Goal: Transaction & Acquisition: Purchase product/service

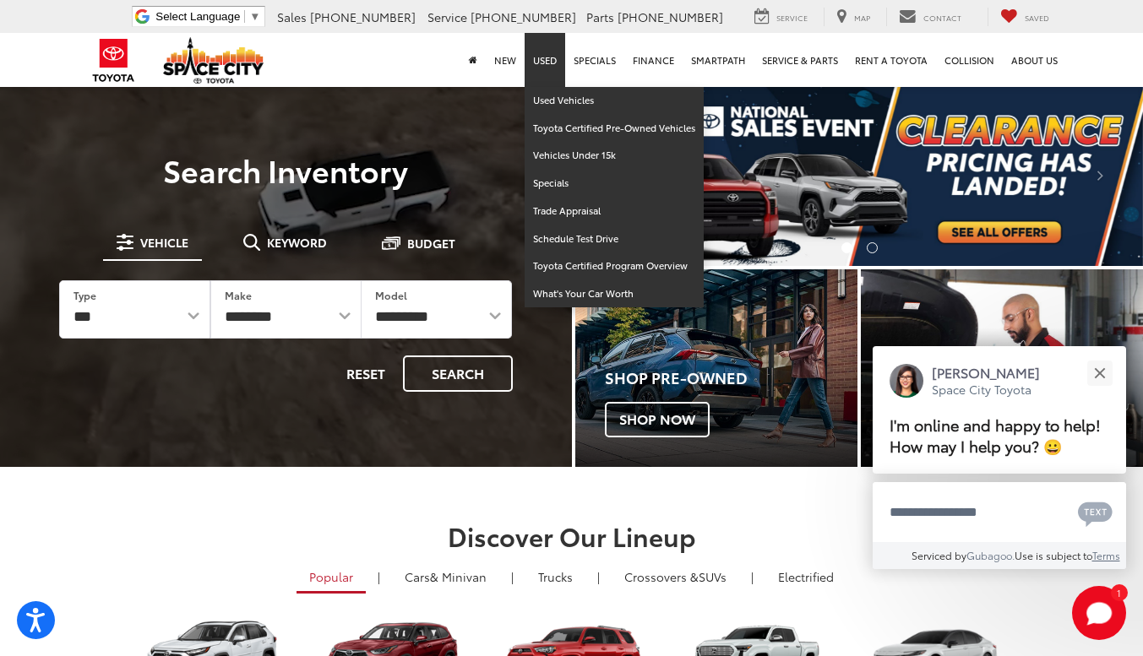
click at [550, 52] on link "Used" at bounding box center [545, 60] width 41 height 54
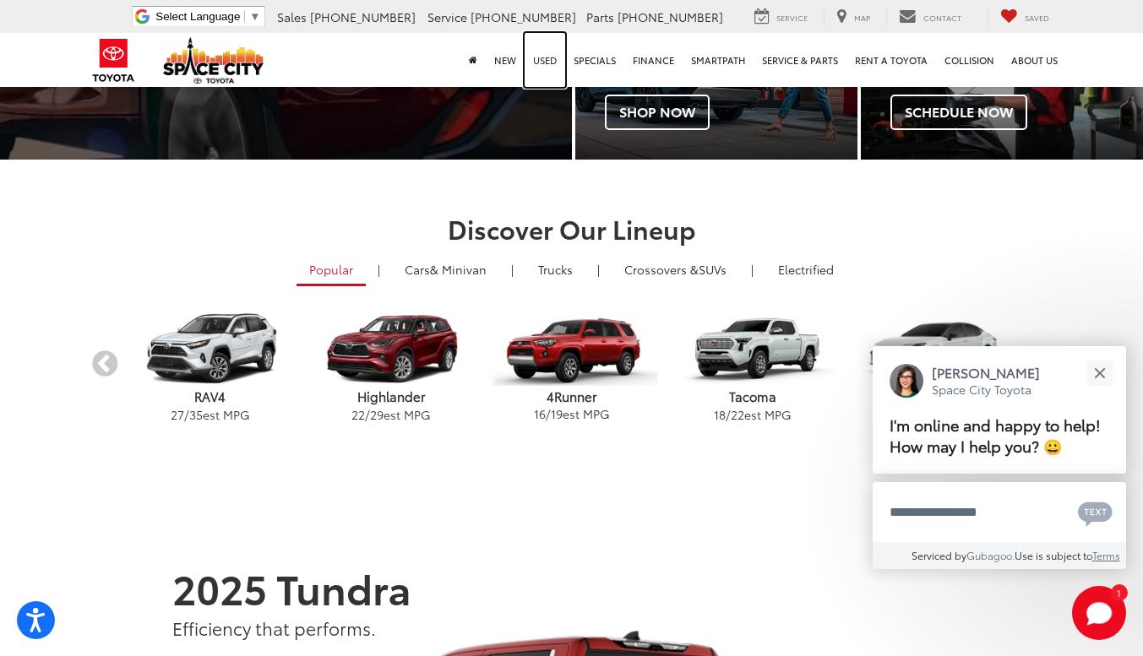
scroll to position [302, 0]
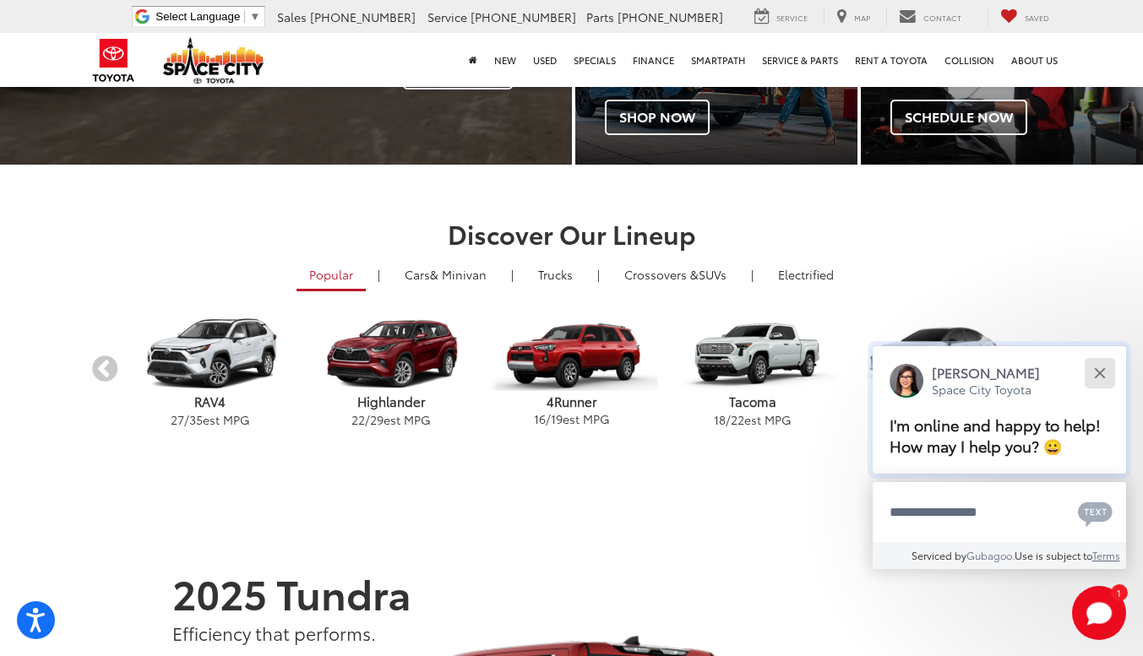
click at [1102, 373] on button "Close" at bounding box center [1099, 373] width 36 height 36
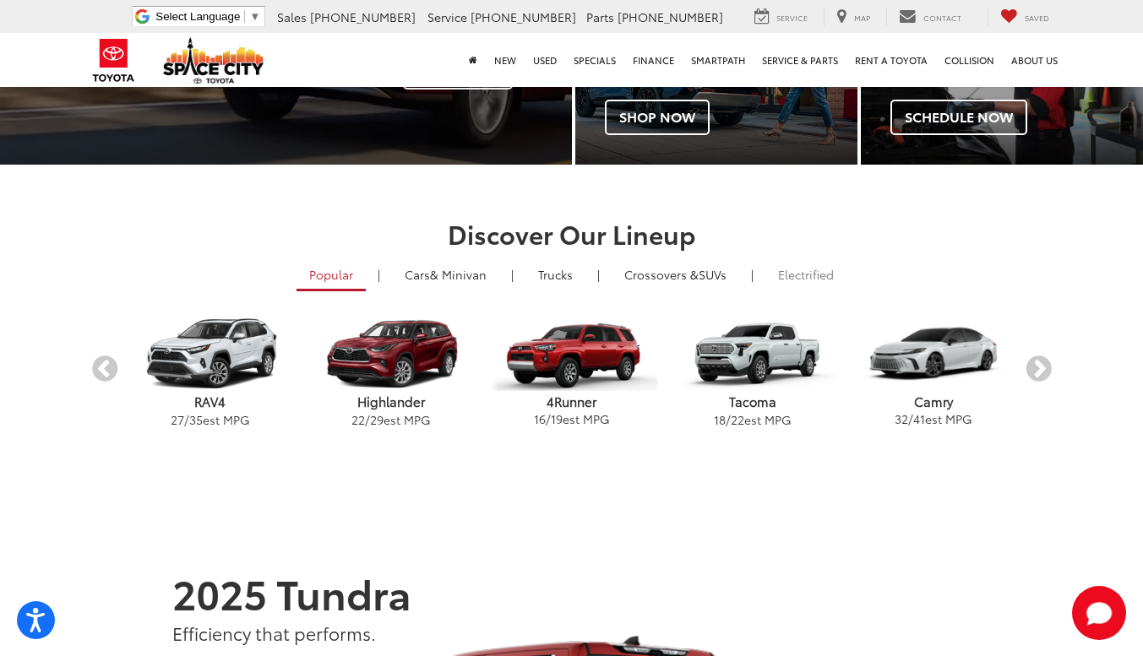
scroll to position [0, 0]
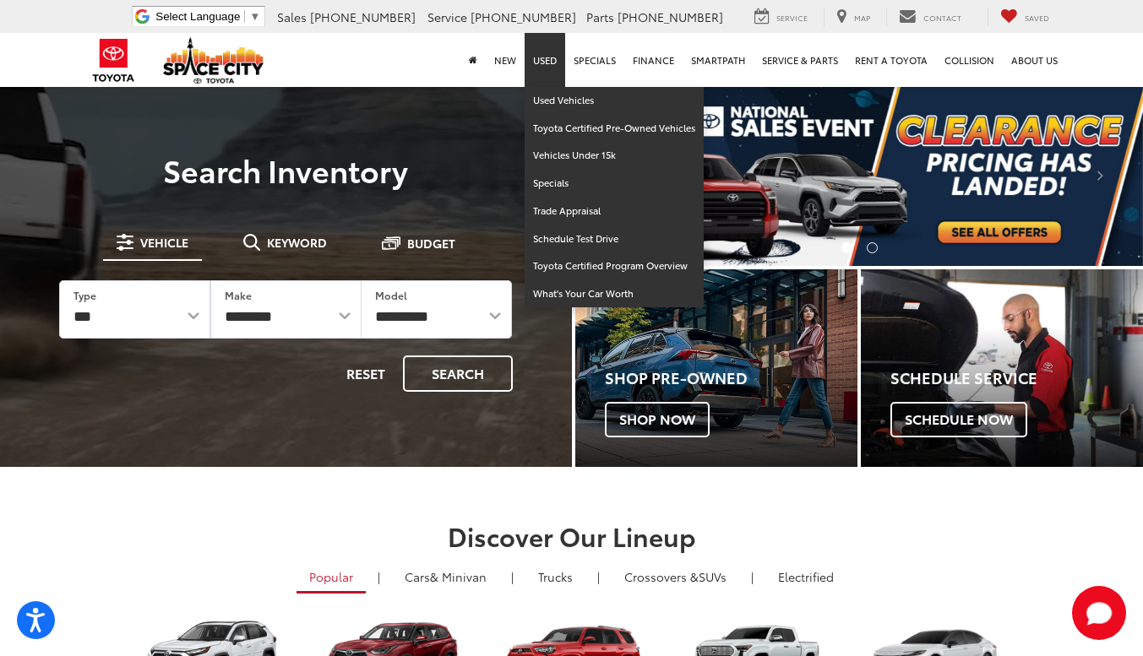
click at [540, 67] on link "Used" at bounding box center [545, 60] width 41 height 54
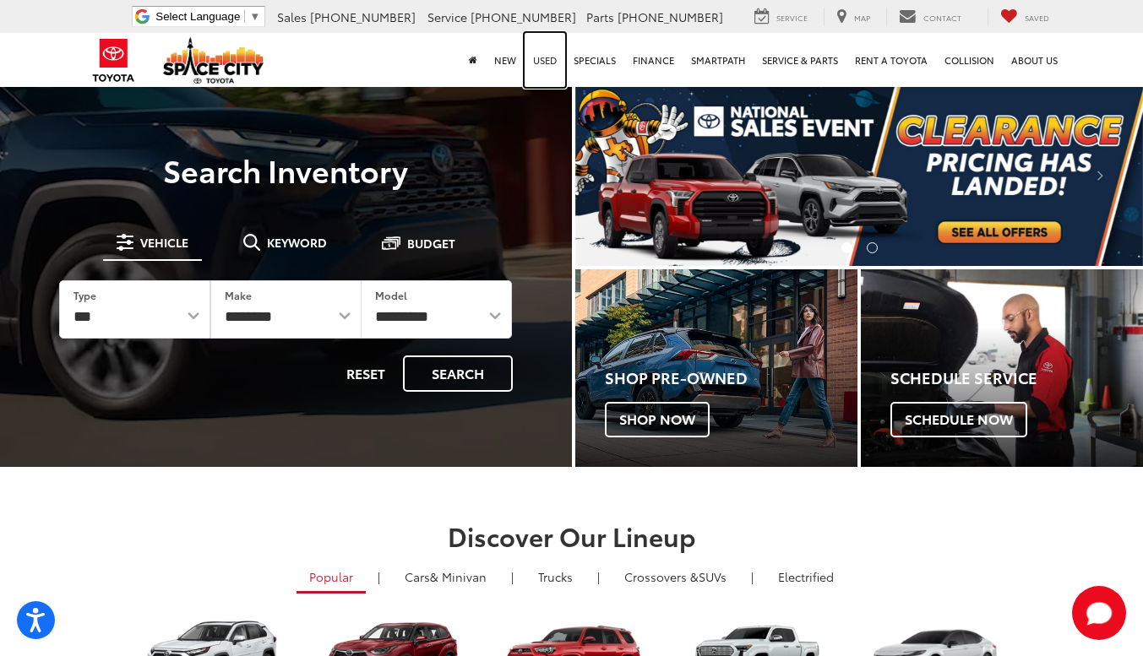
click at [549, 60] on link "Used" at bounding box center [545, 60] width 41 height 54
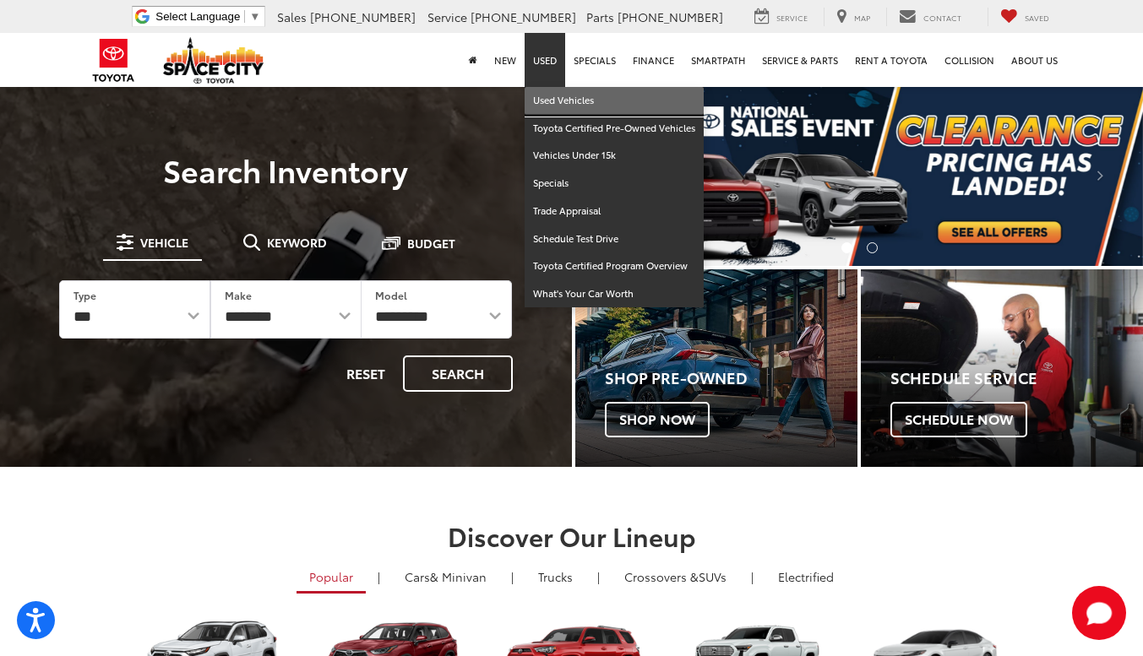
click at [573, 99] on link "Used Vehicles" at bounding box center [614, 101] width 179 height 28
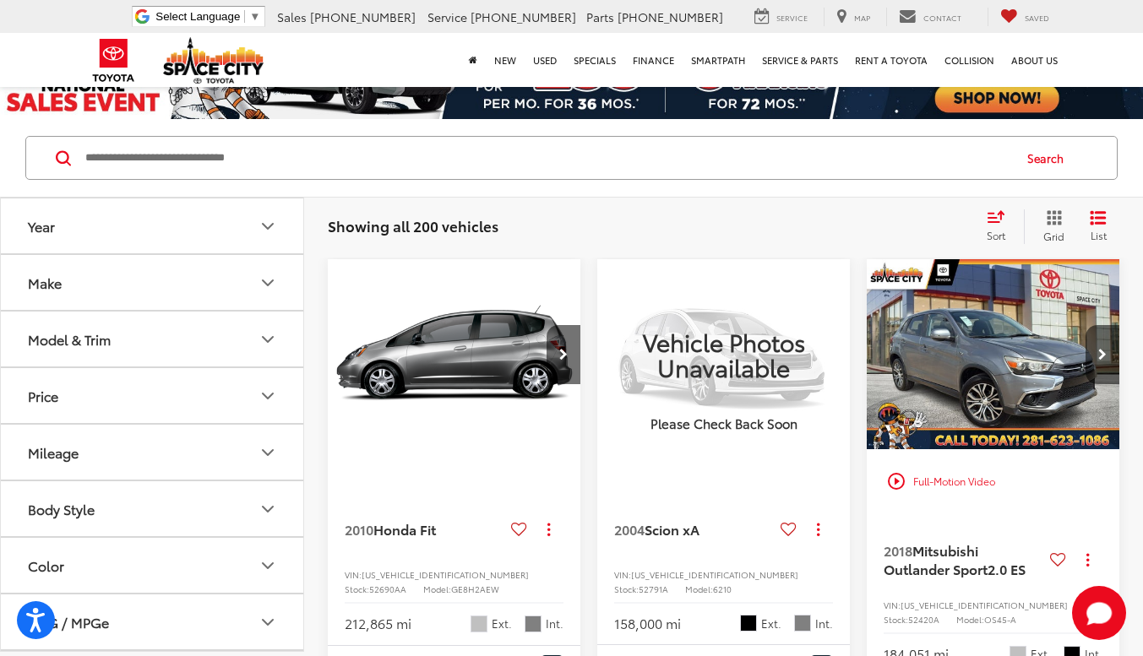
click at [247, 274] on button "Make" at bounding box center [153, 282] width 304 height 55
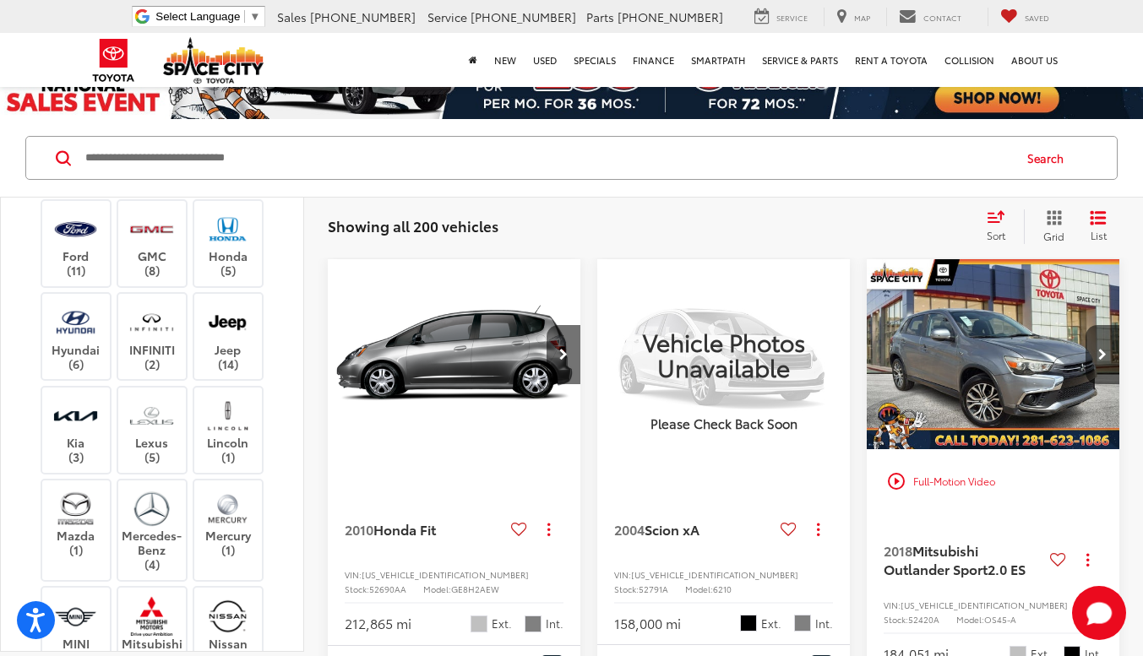
scroll to position [219, 0]
click at [228, 279] on label "Honda (5)" at bounding box center [228, 244] width 68 height 68
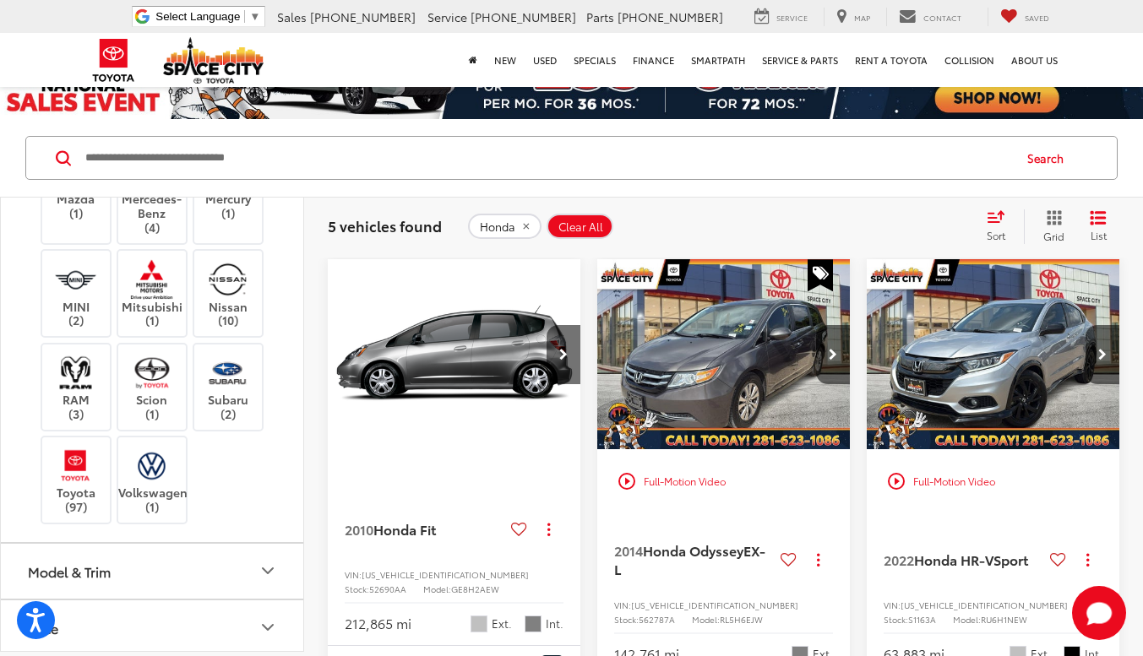
scroll to position [592, 0]
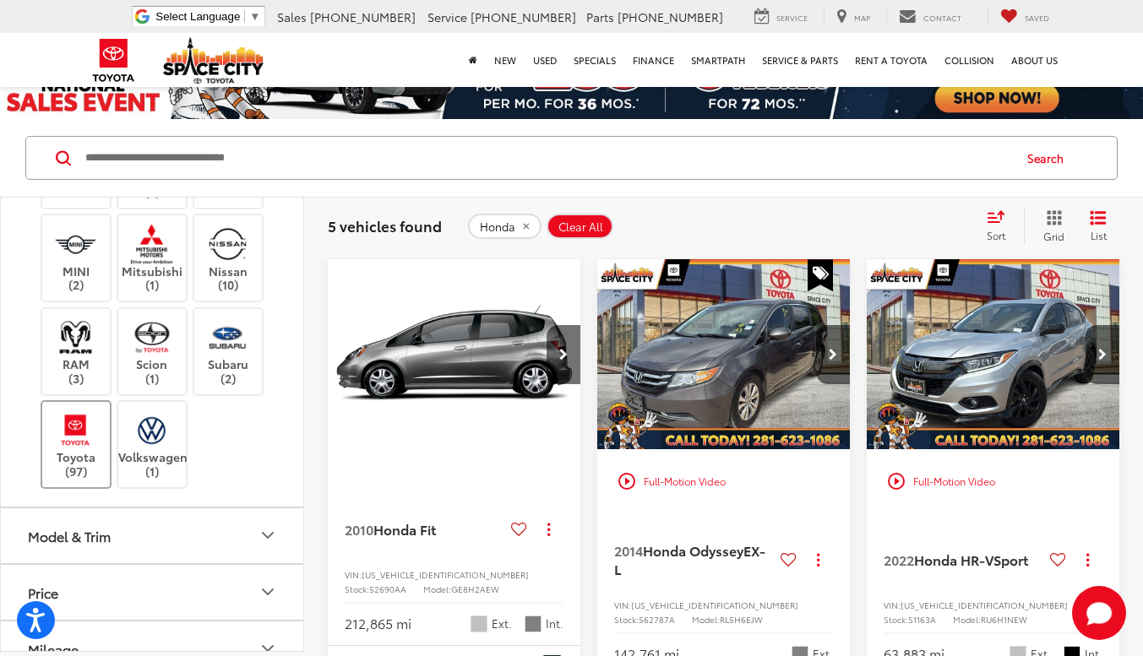
click at [82, 479] on label "Toyota (97)" at bounding box center [76, 445] width 68 height 68
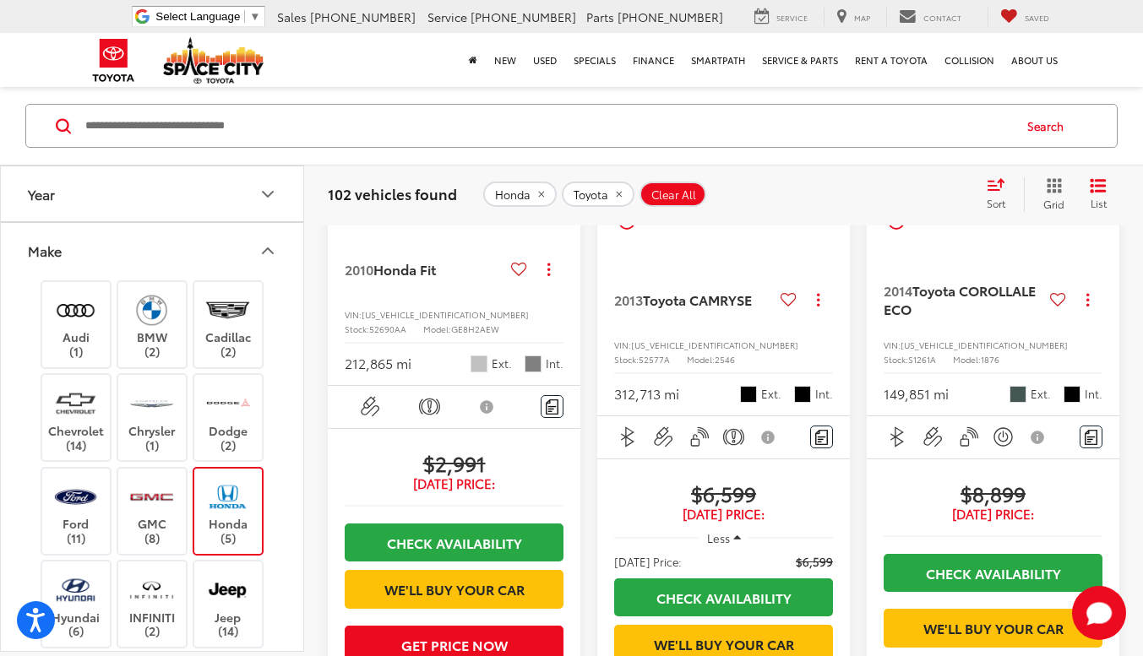
click at [262, 206] on button "Year" at bounding box center [153, 193] width 304 height 55
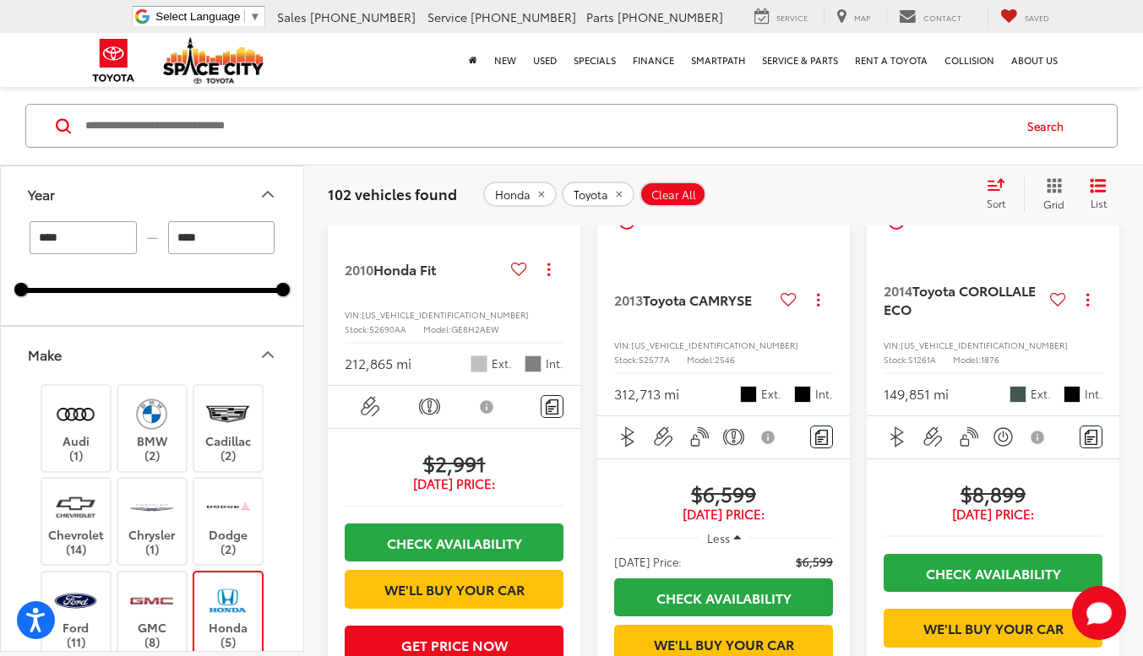
click at [95, 238] on input "****" at bounding box center [83, 237] width 107 height 33
type input "****"
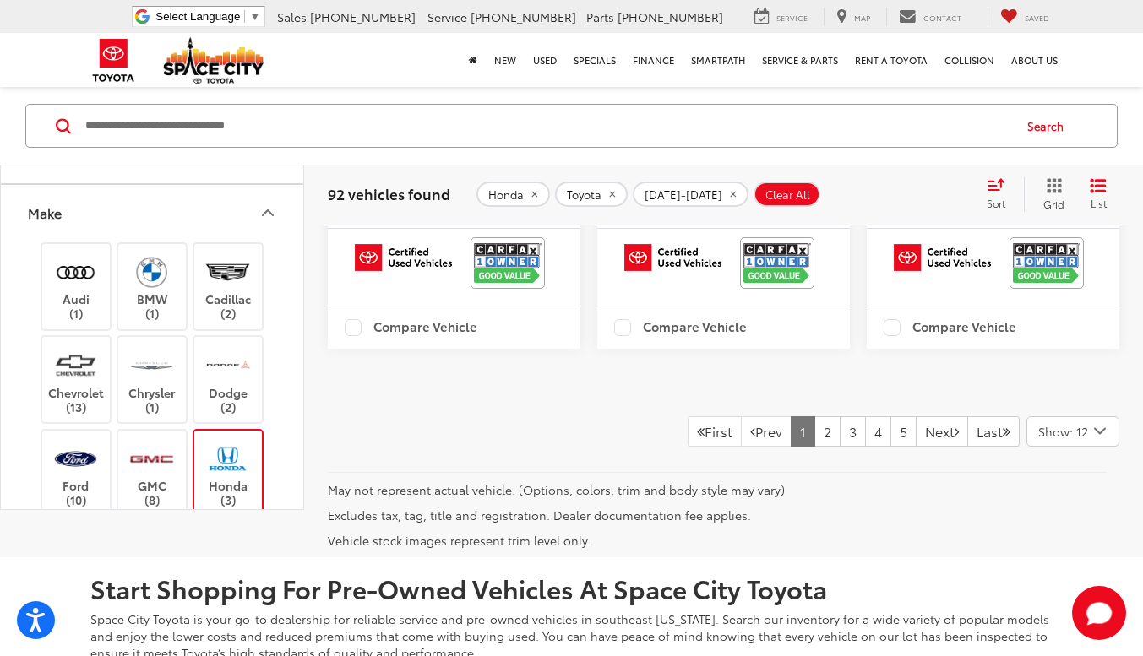
scroll to position [3645, 0]
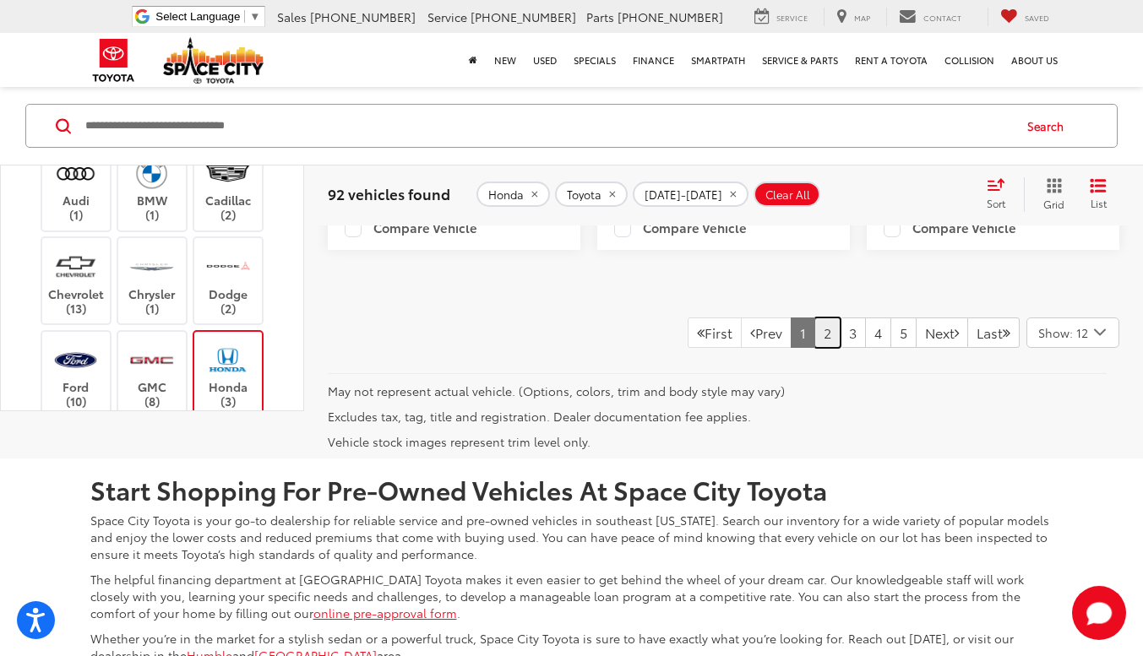
click at [814, 348] on link "2" at bounding box center [827, 333] width 26 height 30
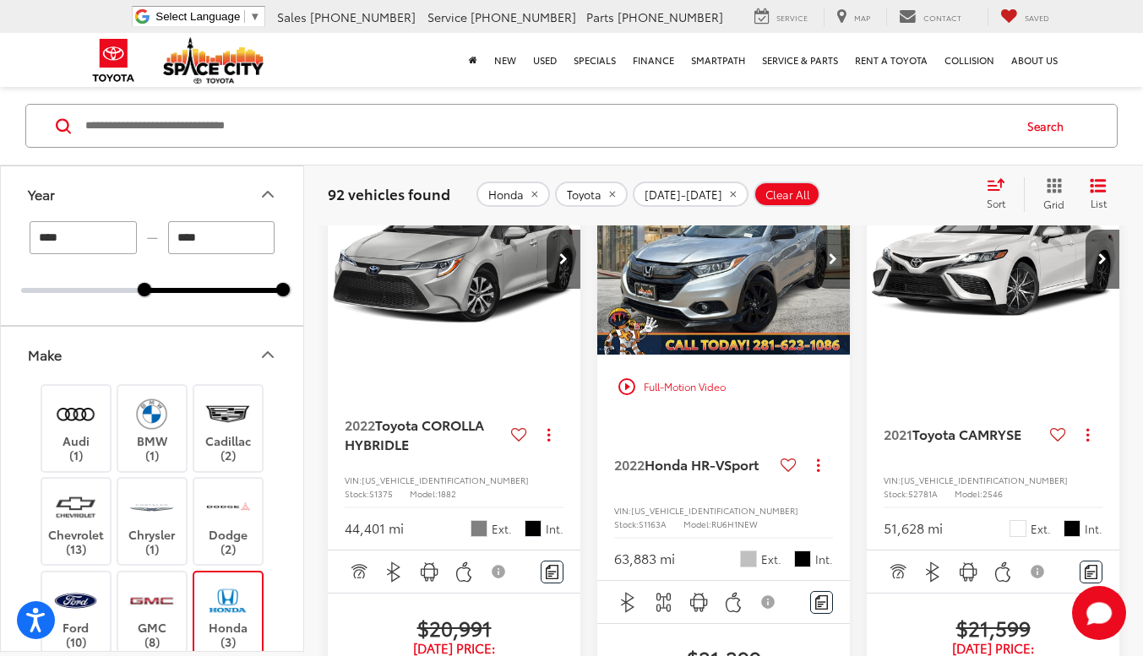
scroll to position [1970, 0]
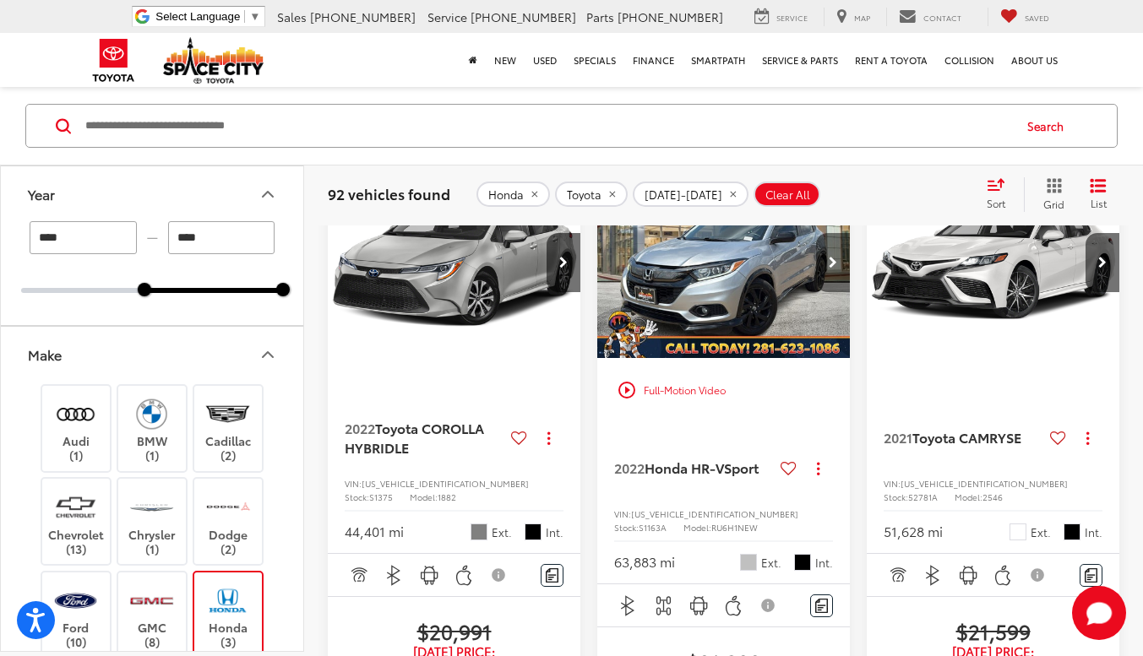
click at [831, 269] on icon "Next image" at bounding box center [833, 263] width 8 height 12
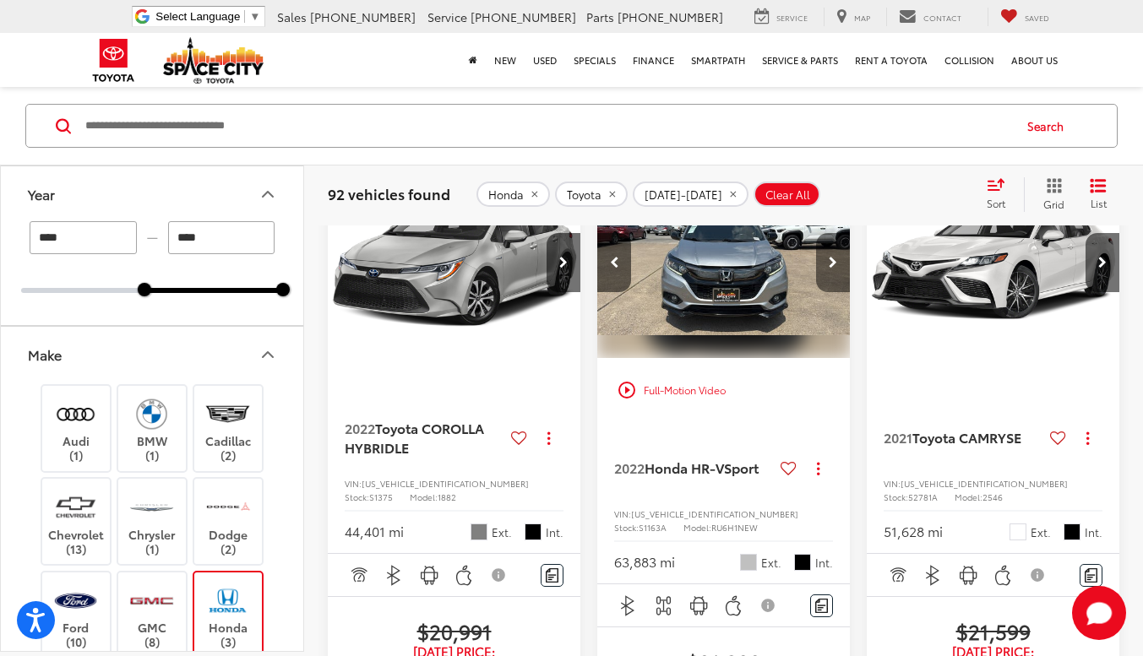
click at [831, 269] on icon "Next image" at bounding box center [833, 263] width 8 height 12
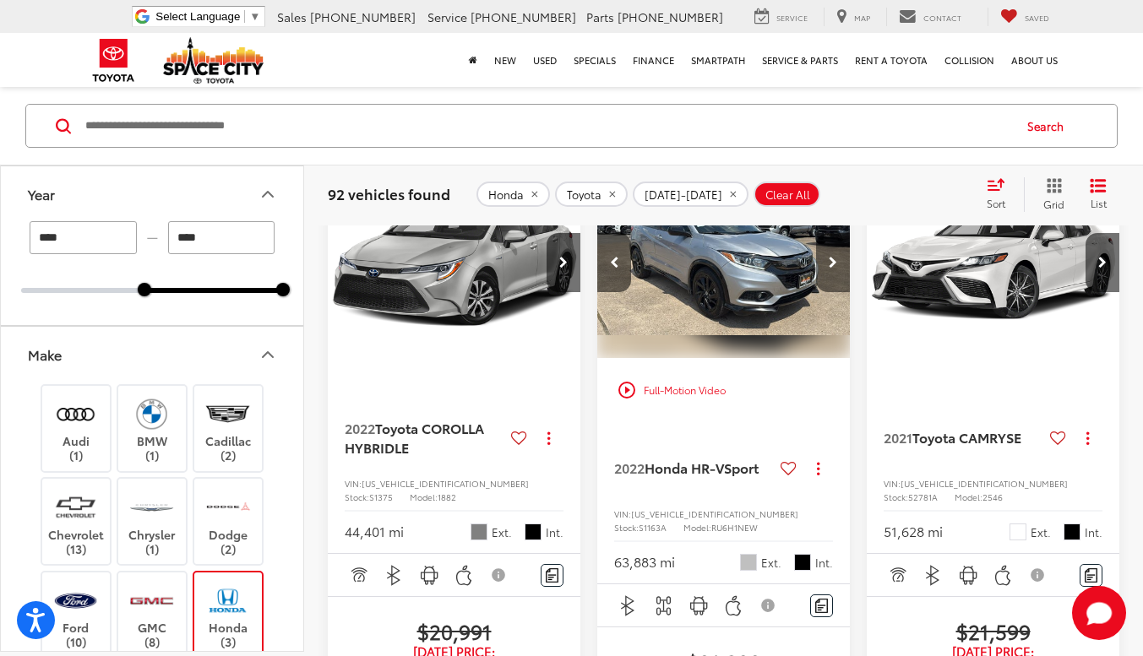
click at [831, 269] on icon "Next image" at bounding box center [833, 263] width 8 height 12
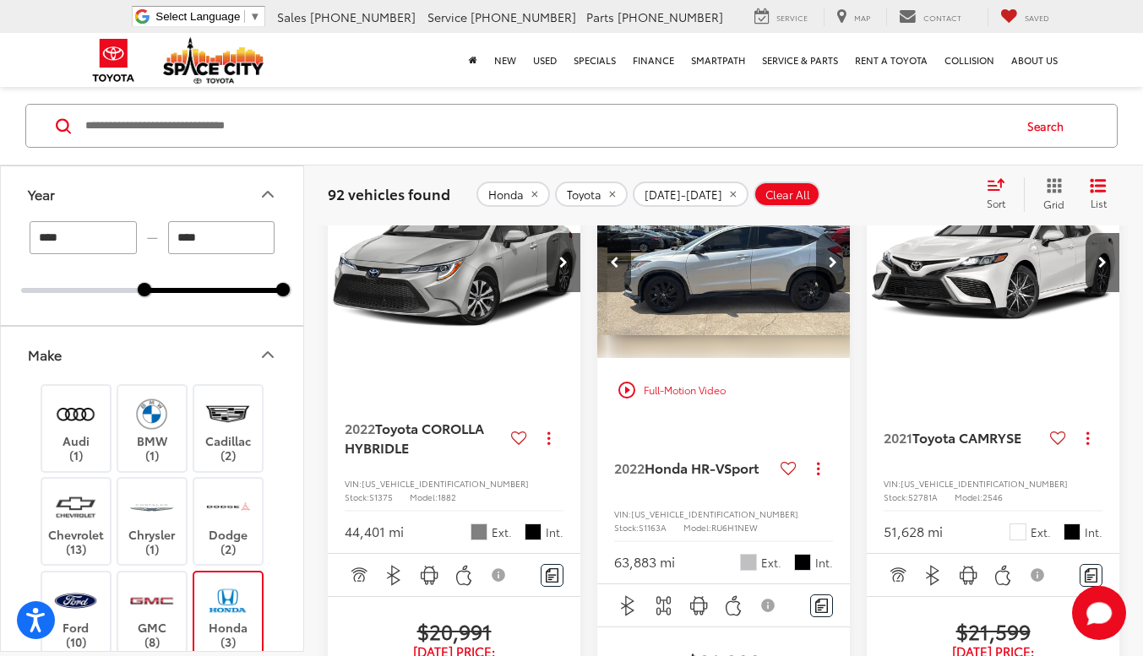
scroll to position [0, 765]
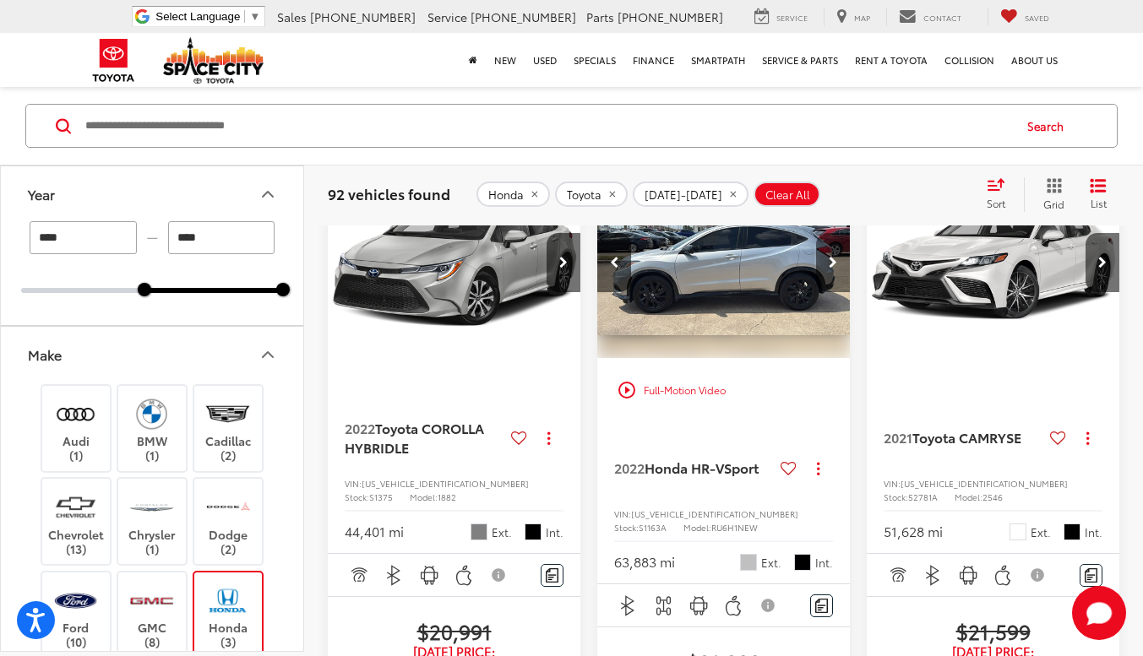
click at [831, 269] on icon "Next image" at bounding box center [833, 263] width 8 height 12
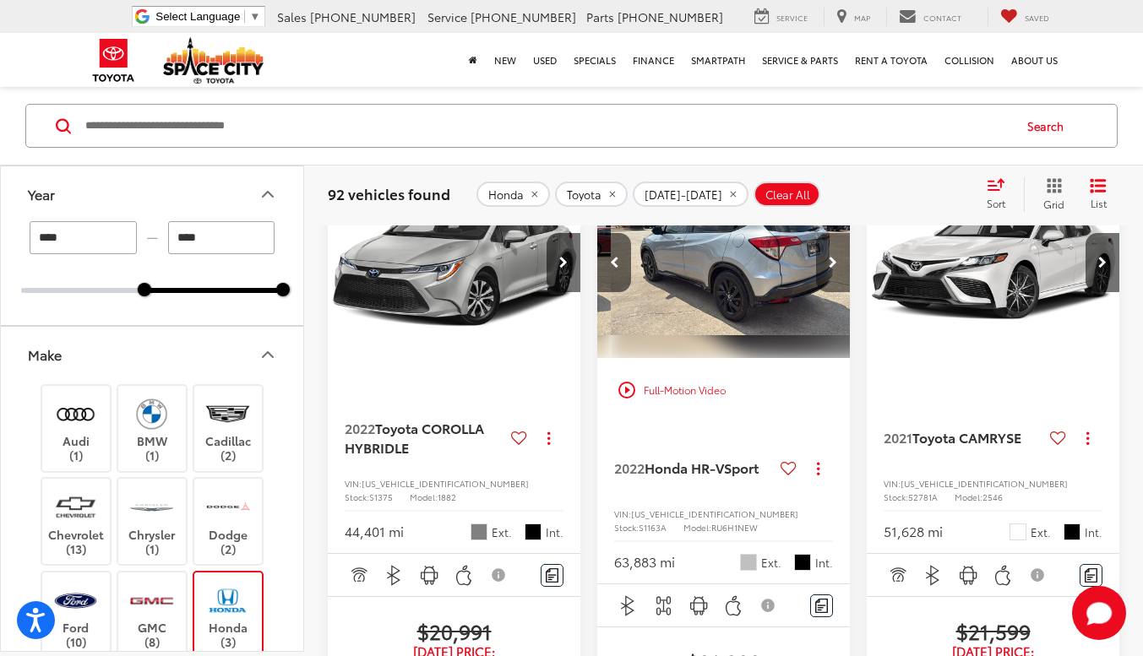
scroll to position [0, 1021]
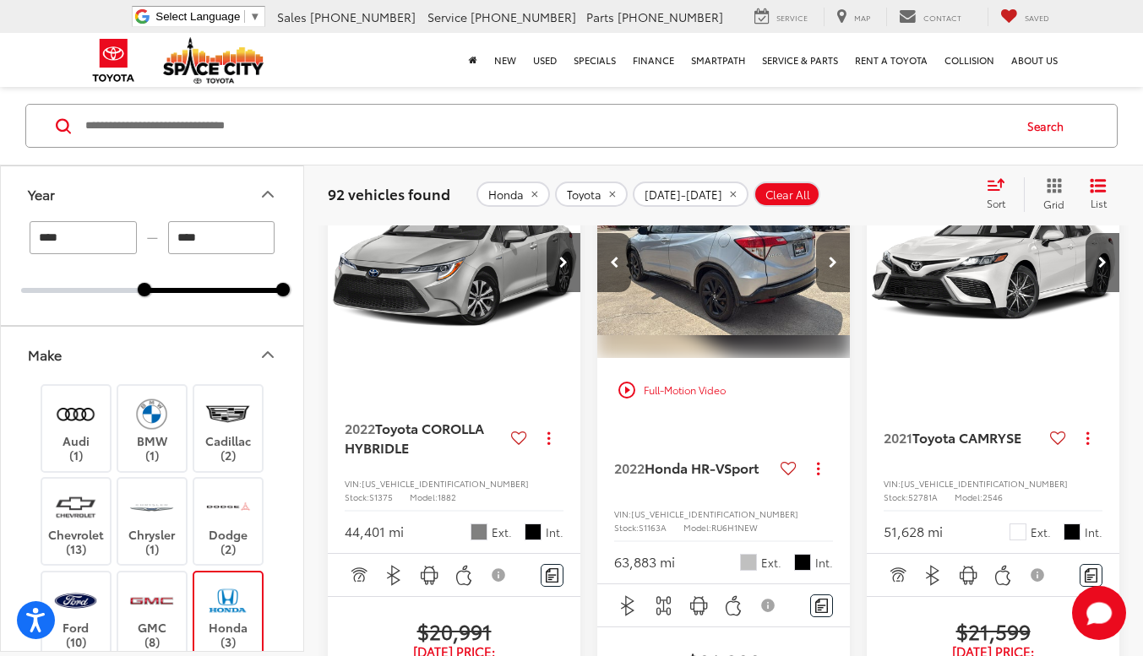
click at [831, 269] on icon "Next image" at bounding box center [833, 263] width 8 height 12
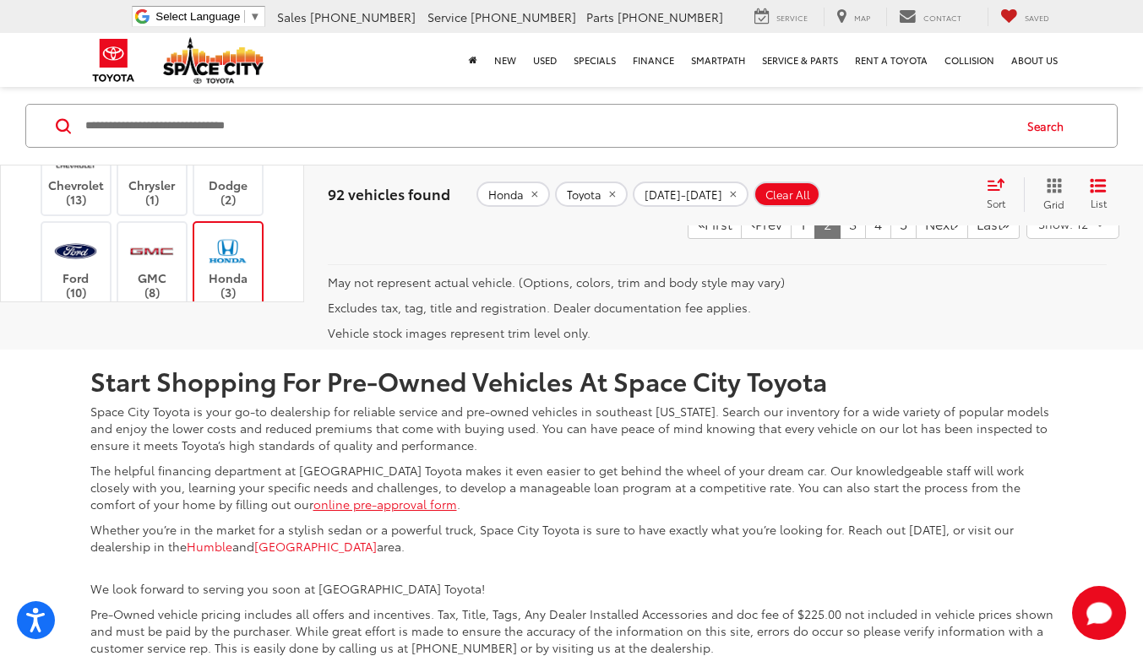
scroll to position [3766, 0]
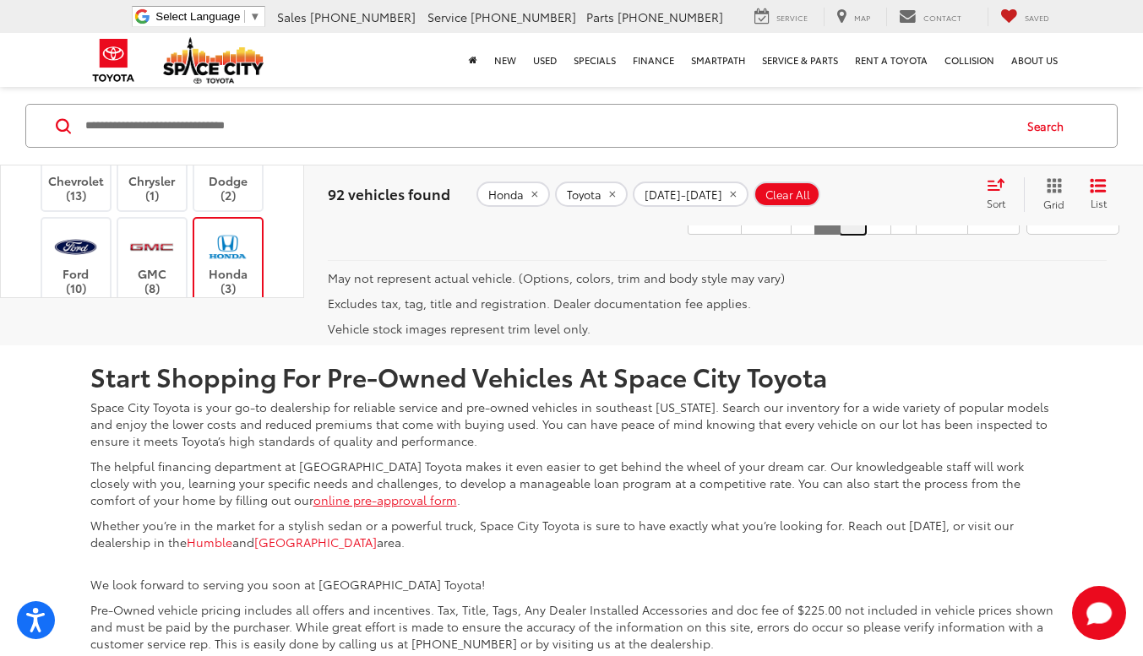
click at [840, 235] on link "3" at bounding box center [853, 219] width 26 height 30
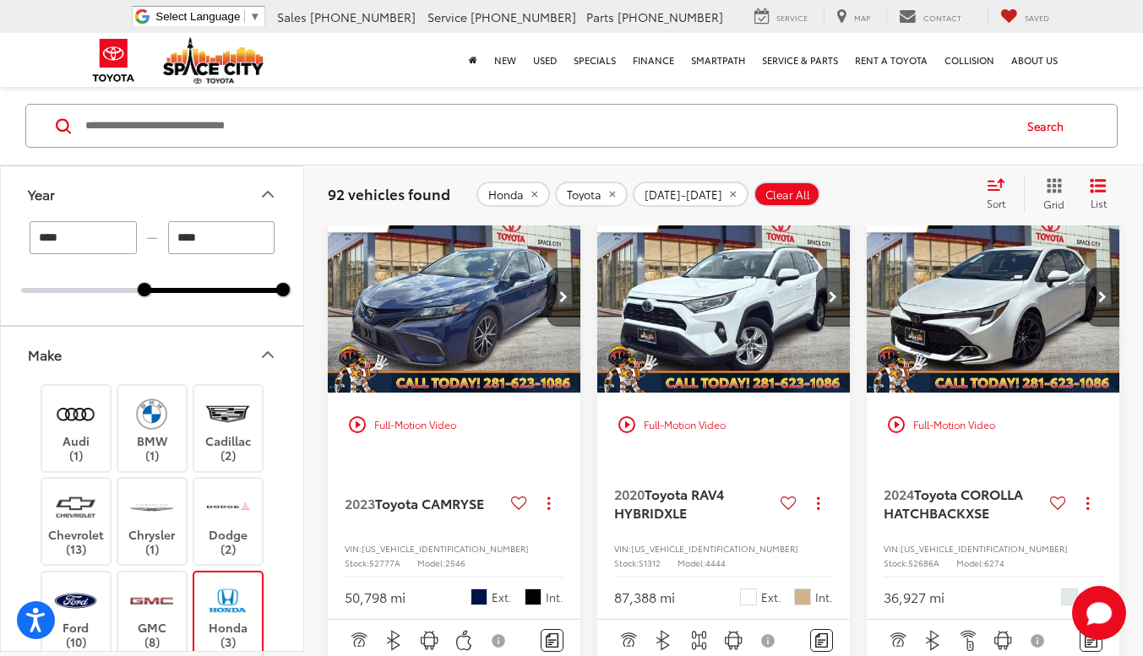
scroll to position [1035, 0]
click at [837, 328] on button "Next image" at bounding box center [833, 298] width 34 height 59
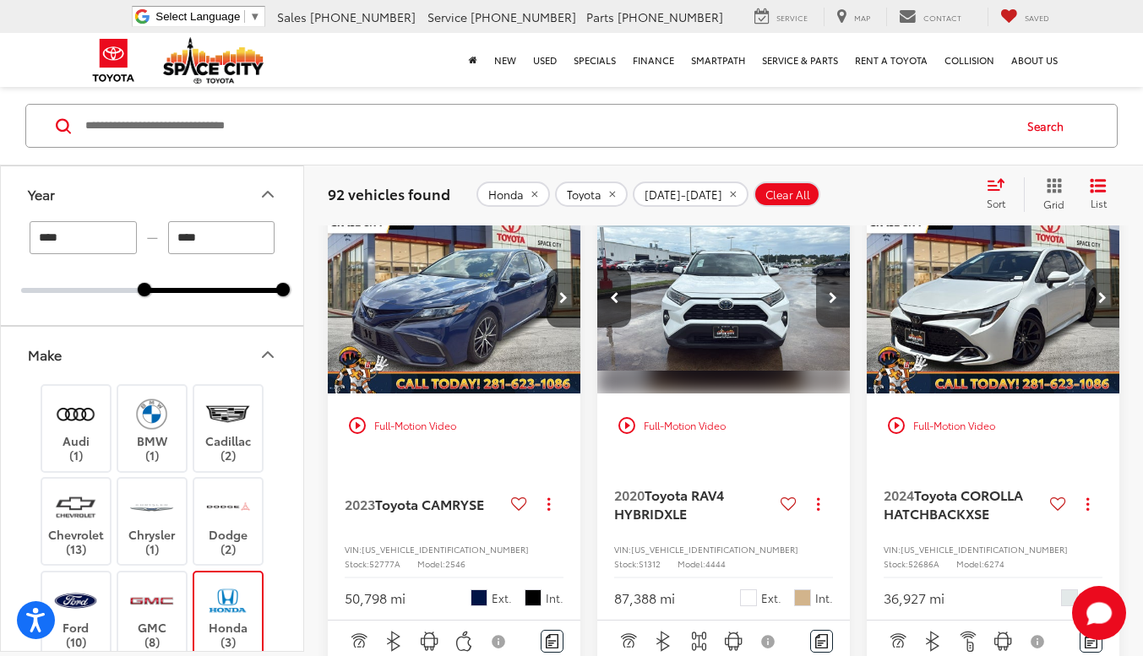
click at [837, 328] on button "Next image" at bounding box center [833, 298] width 34 height 59
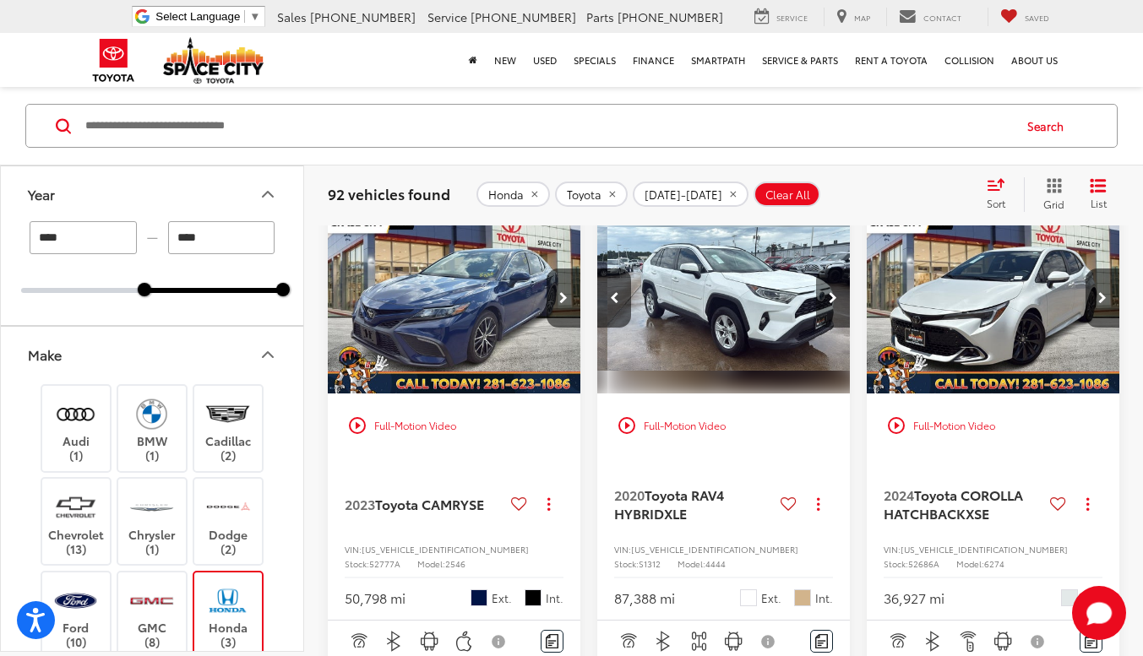
scroll to position [0, 510]
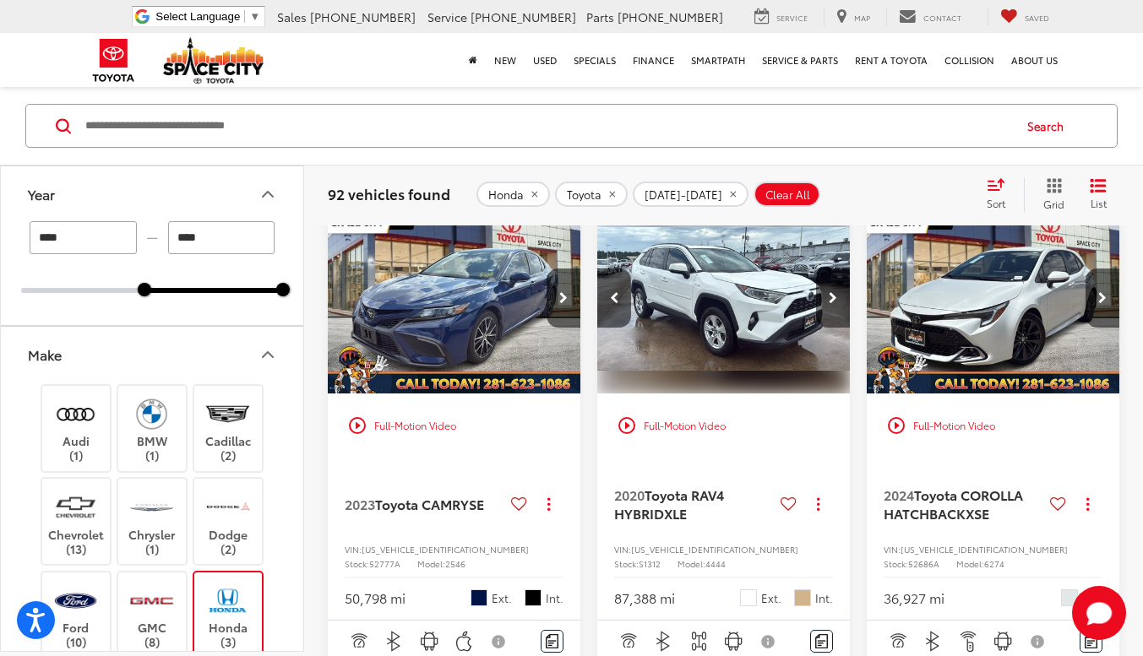
click at [837, 328] on button "Next image" at bounding box center [833, 298] width 34 height 59
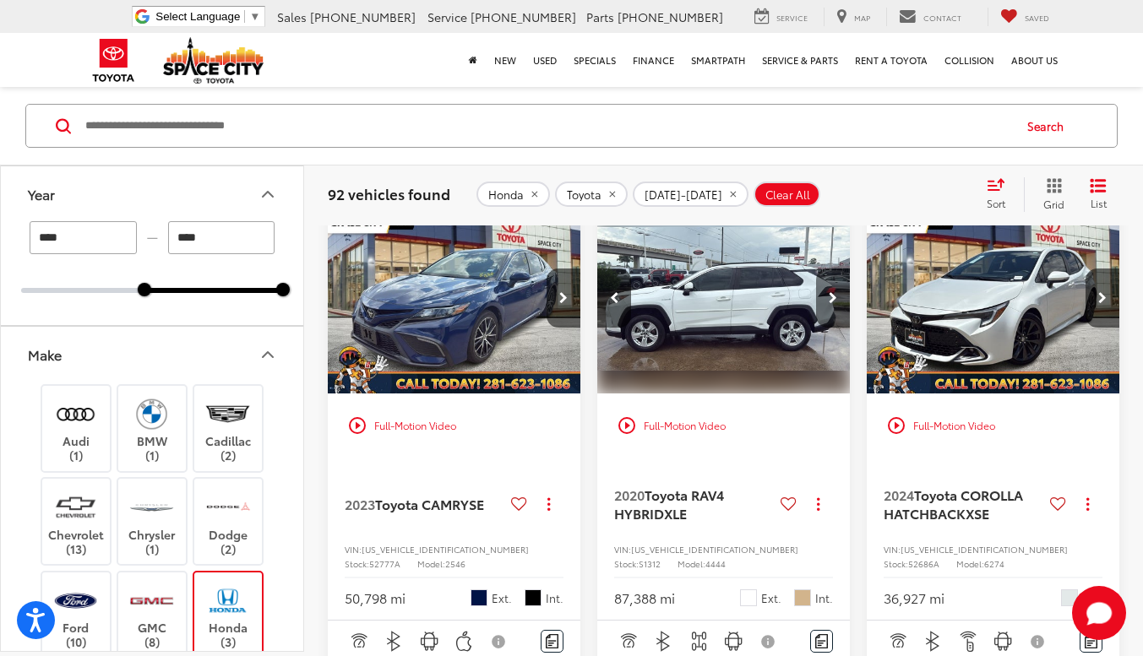
click at [837, 328] on button "Next image" at bounding box center [833, 298] width 34 height 59
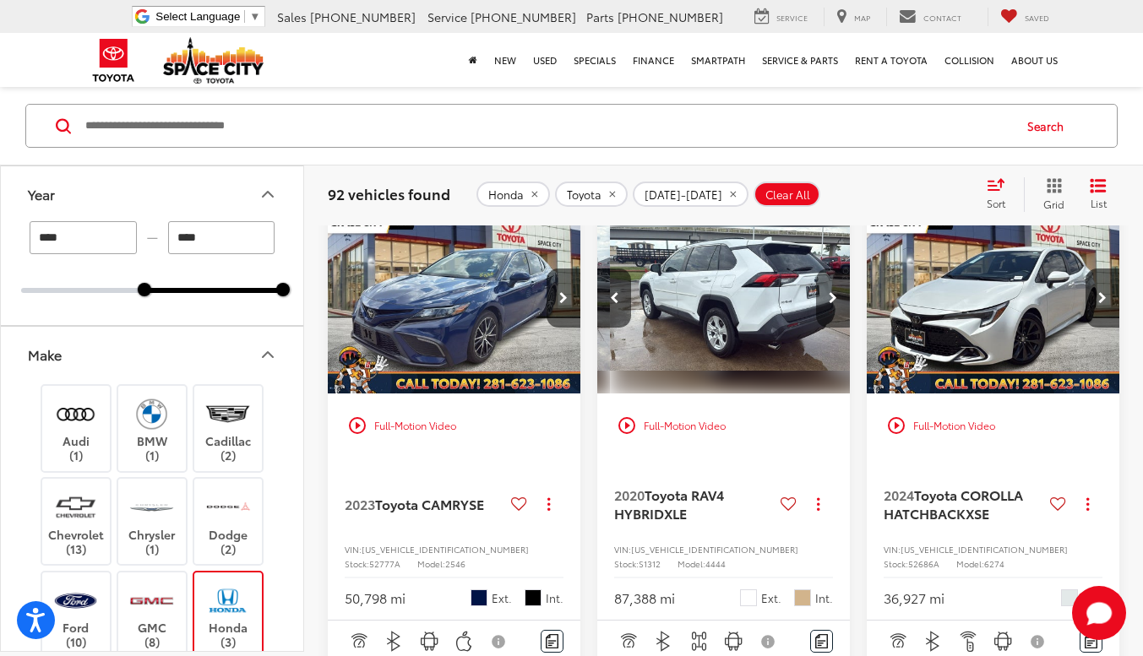
scroll to position [0, 1021]
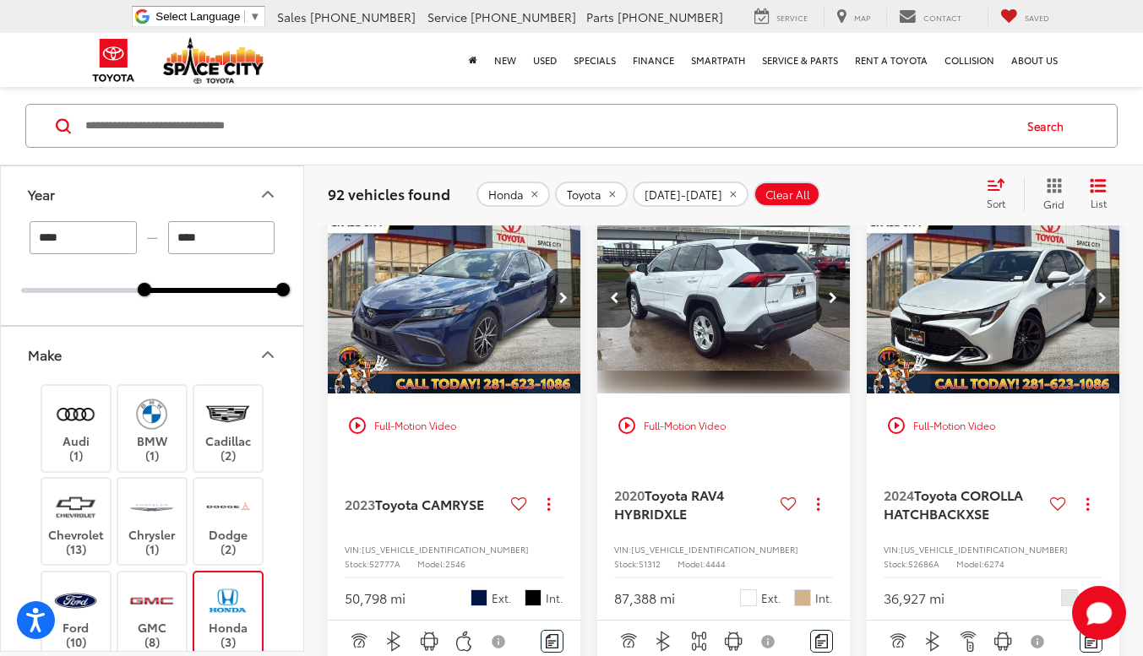
click at [837, 328] on button "Next image" at bounding box center [833, 298] width 34 height 59
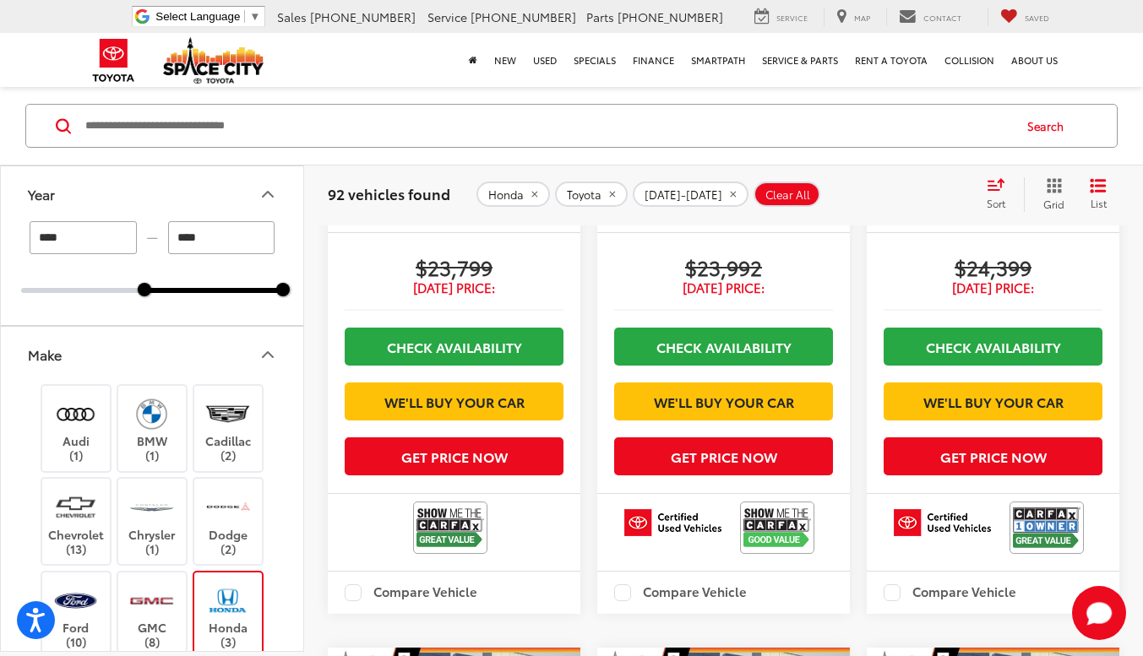
scroll to position [1467, 0]
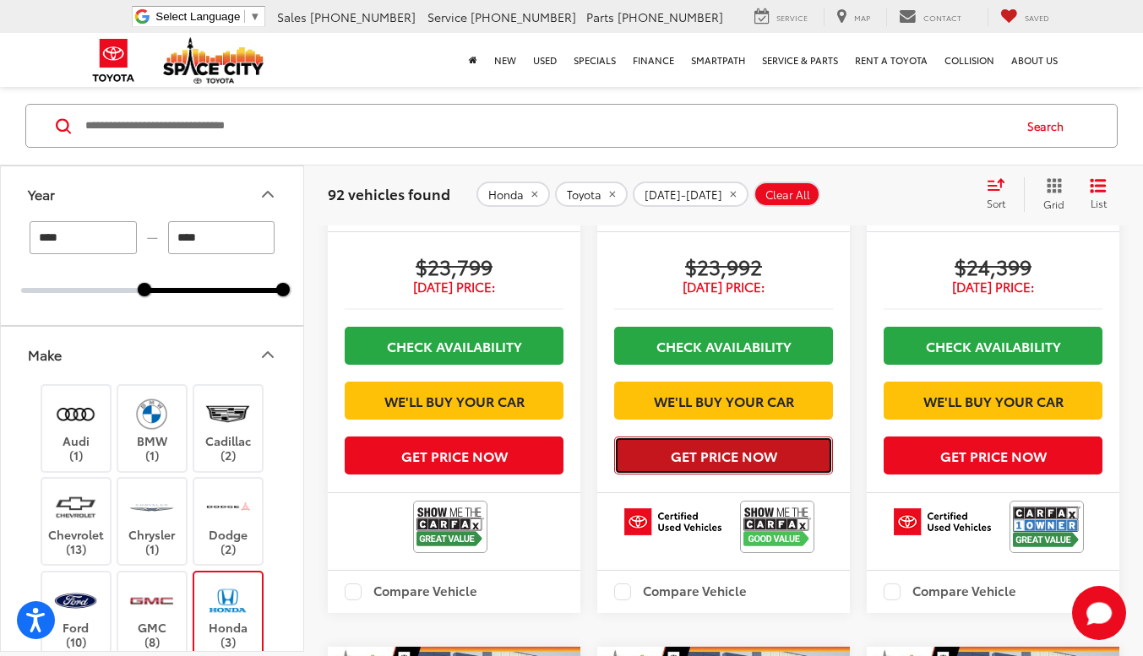
click at [739, 475] on button "Get Price Now" at bounding box center [723, 456] width 219 height 38
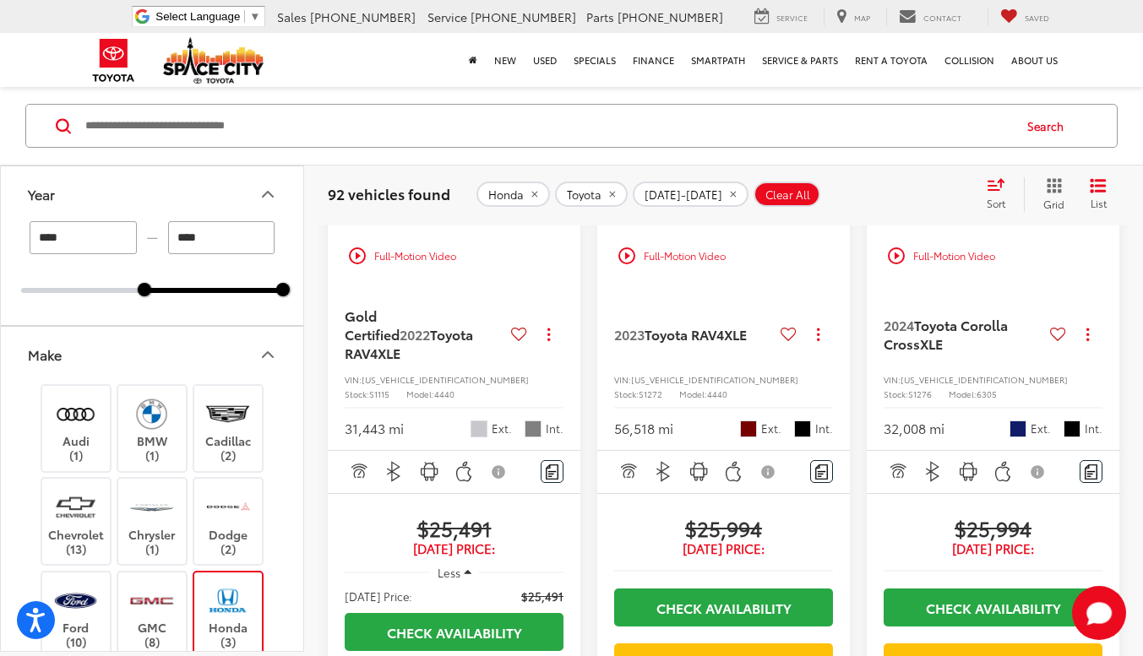
scroll to position [2976, 0]
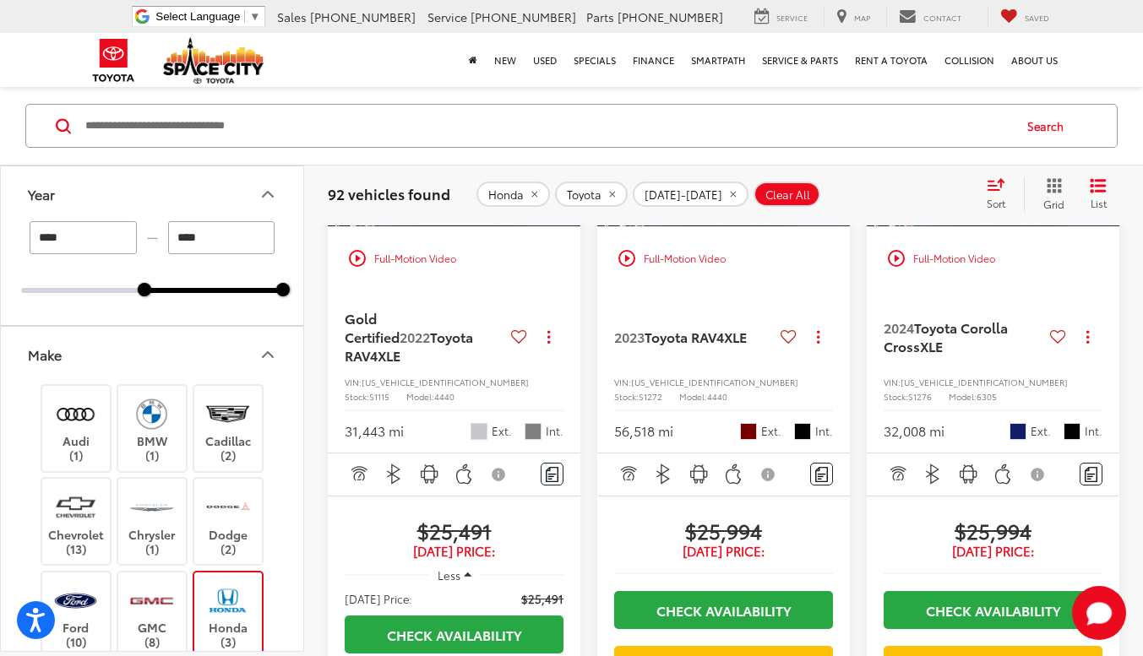
click at [452, 228] on img "2022 Toyota RAV4 XLE 0" at bounding box center [454, 132] width 255 height 192
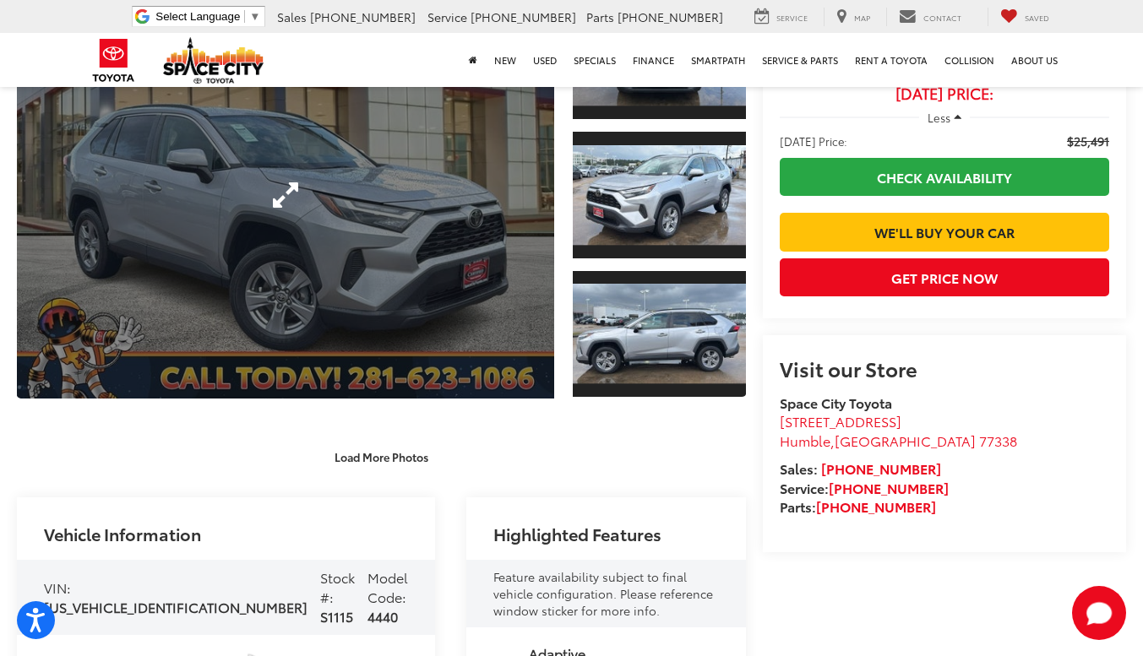
scroll to position [204, 0]
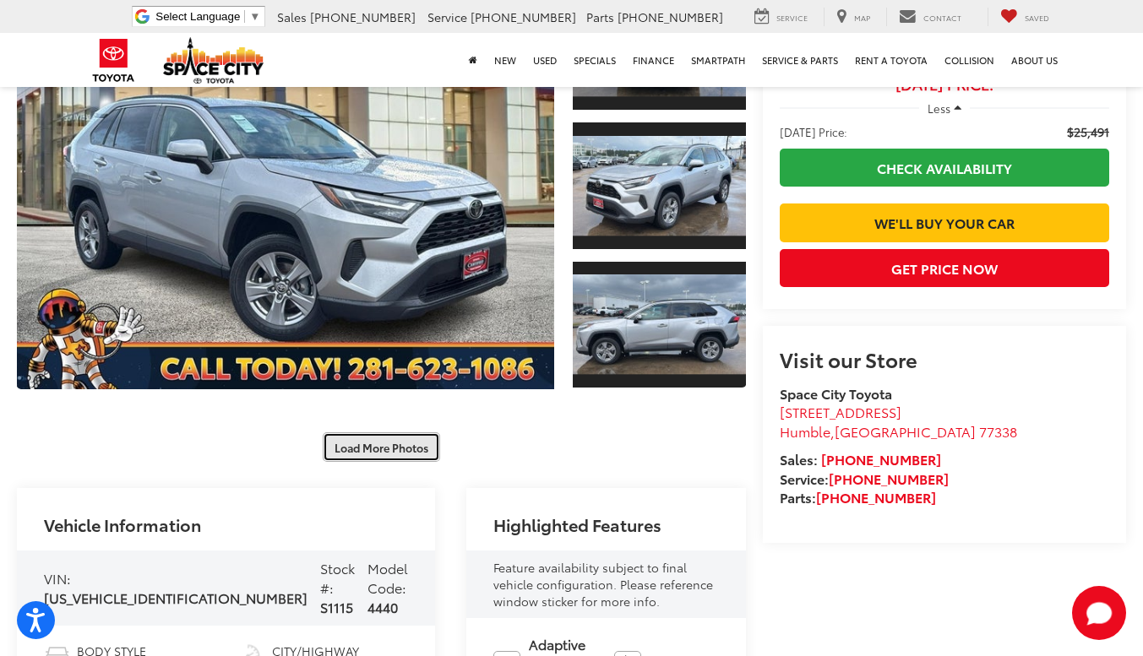
click at [373, 438] on button "Load More Photos" at bounding box center [381, 448] width 117 height 30
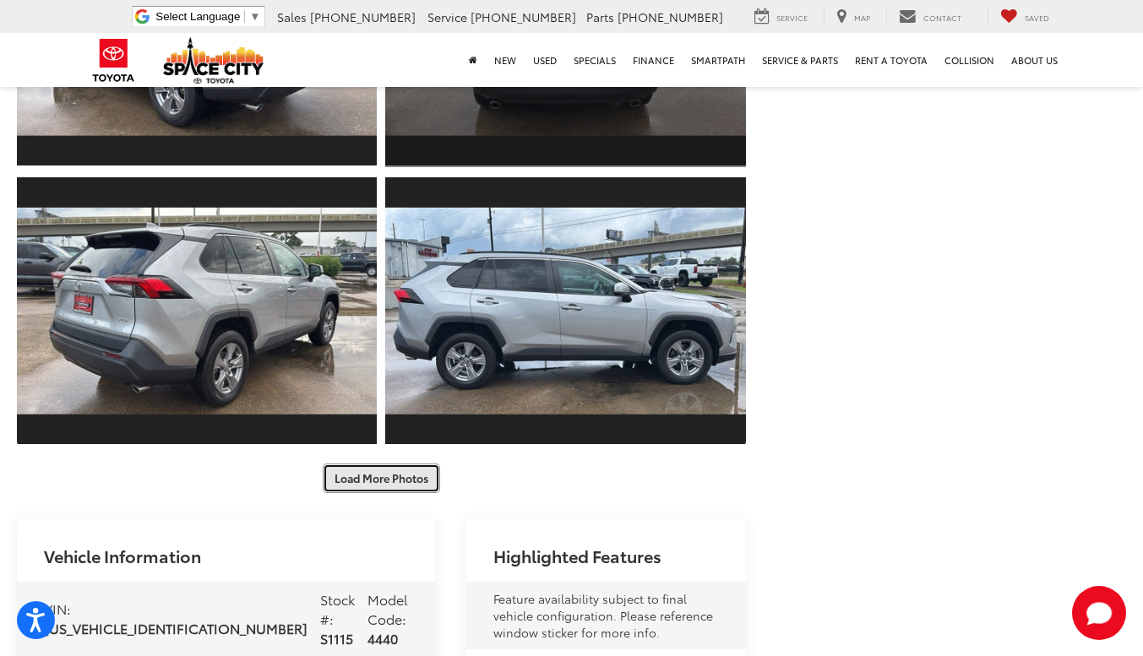
scroll to position [723, 0]
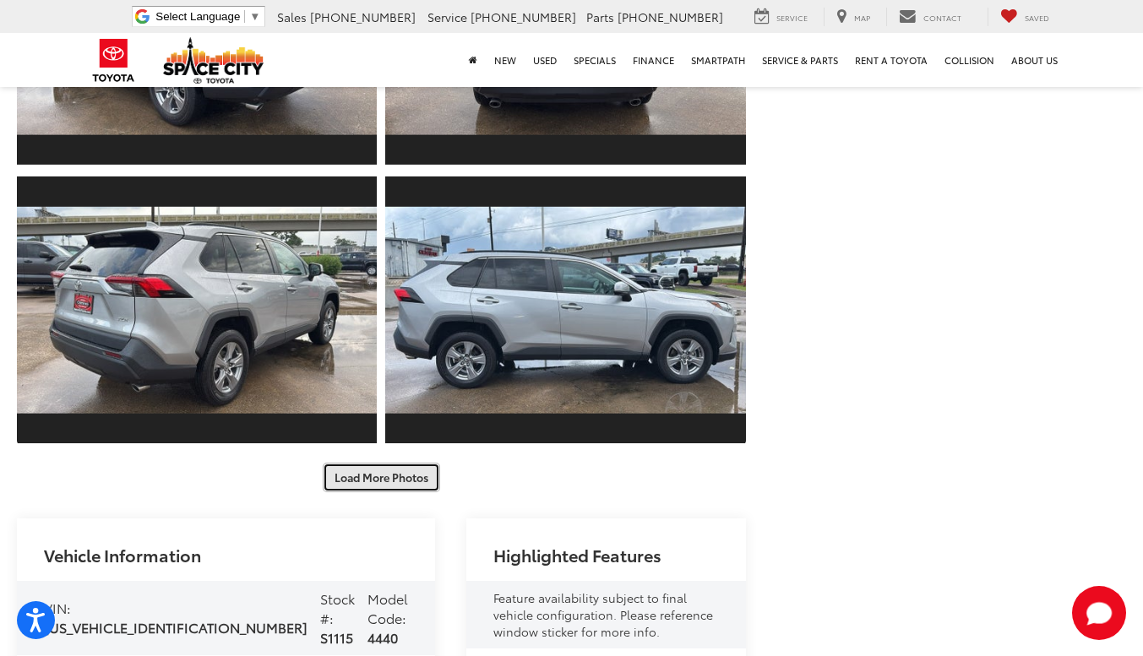
click at [379, 463] on button "Load More Photos" at bounding box center [381, 478] width 117 height 30
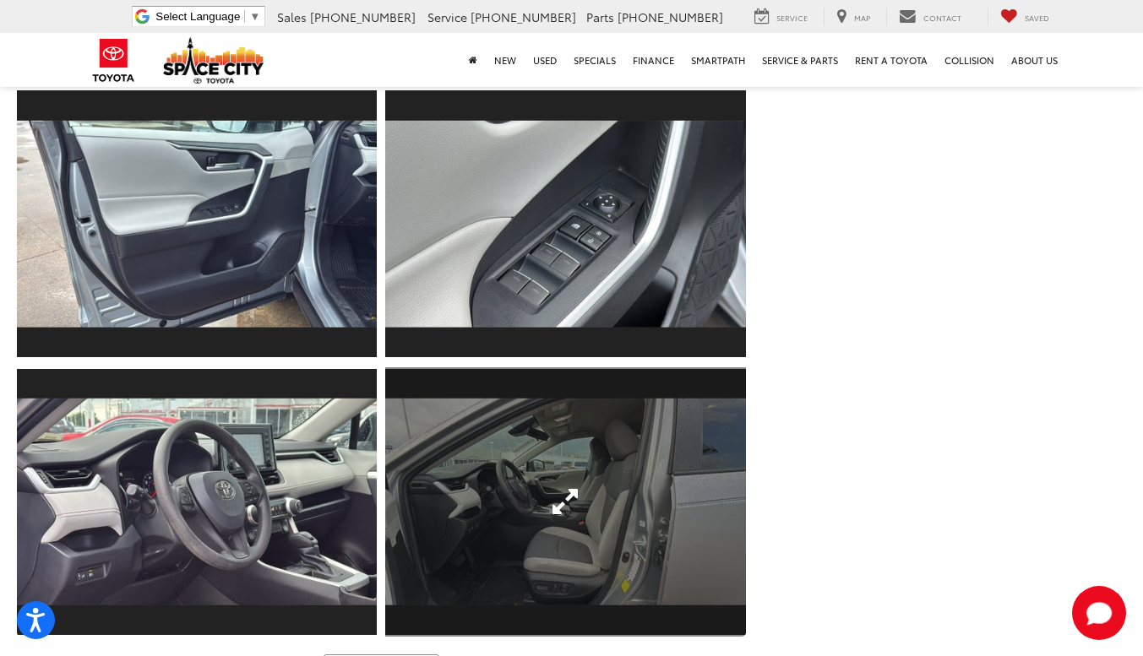
scroll to position [1181, 0]
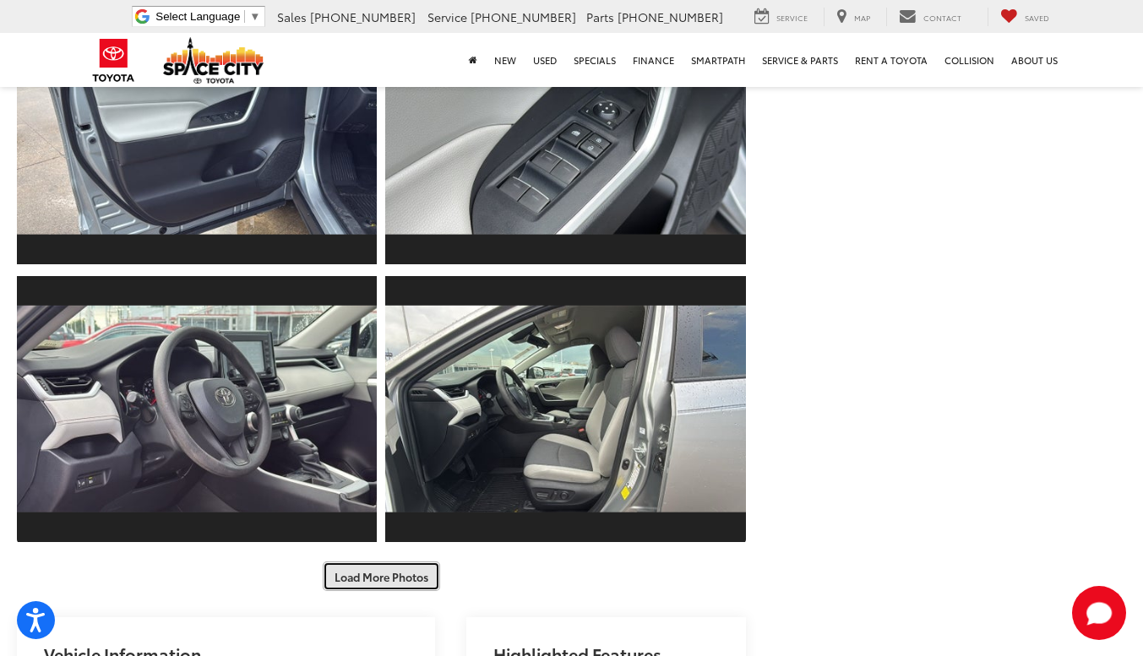
click at [371, 562] on button "Load More Photos" at bounding box center [381, 577] width 117 height 30
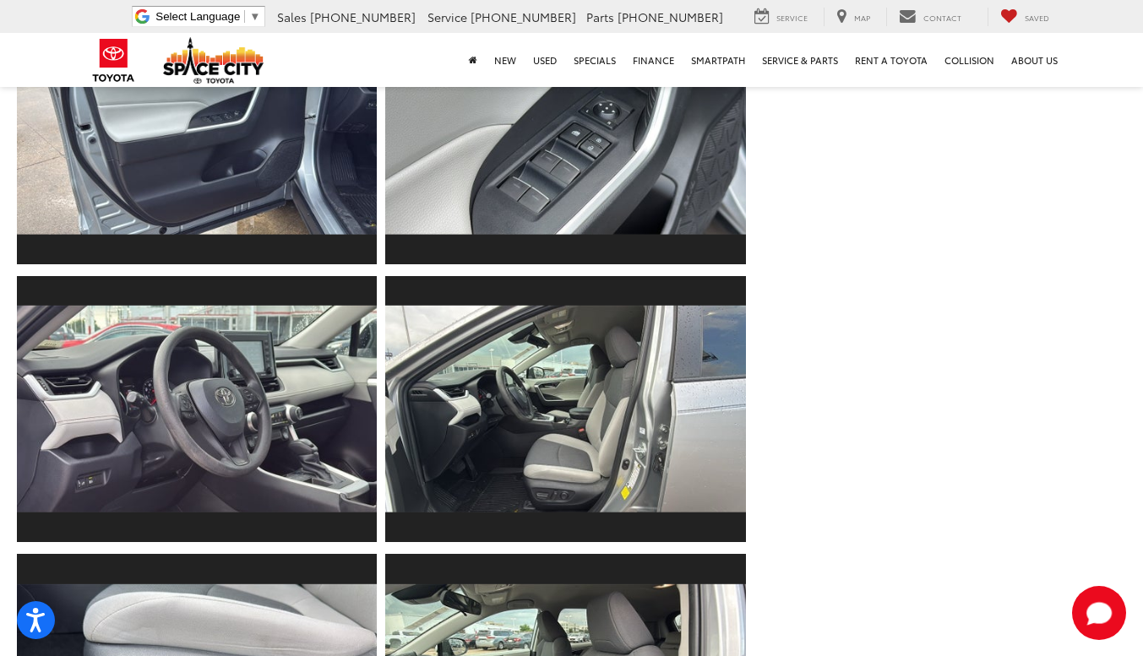
scroll to position [1331, 0]
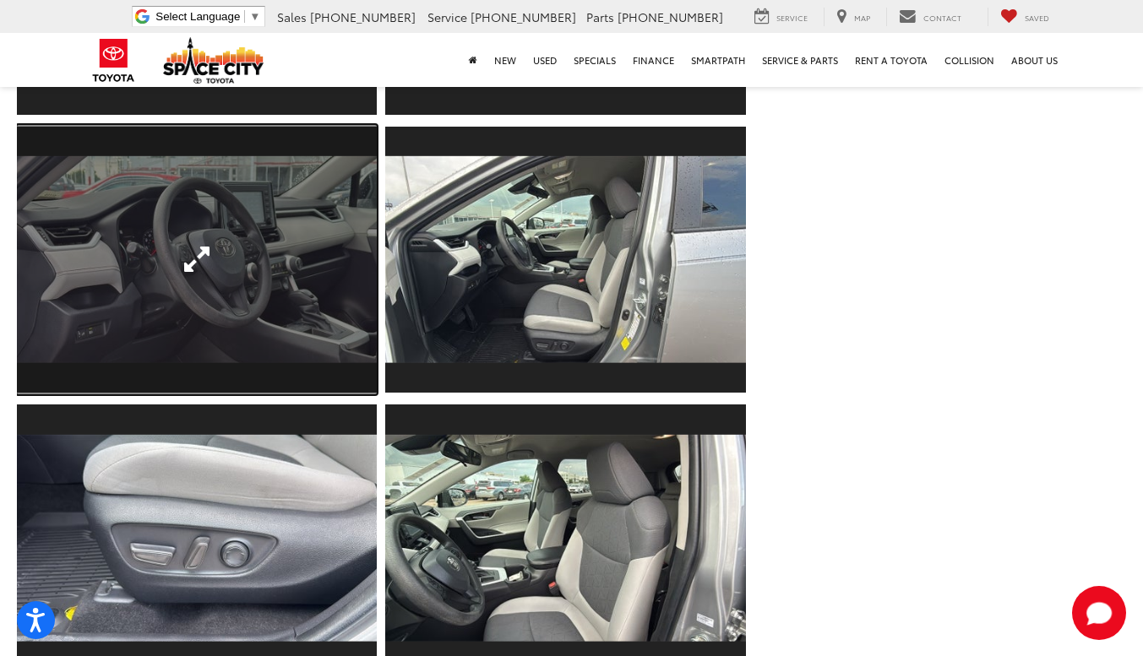
click at [271, 237] on link "Expand Photo 10" at bounding box center [197, 260] width 360 height 270
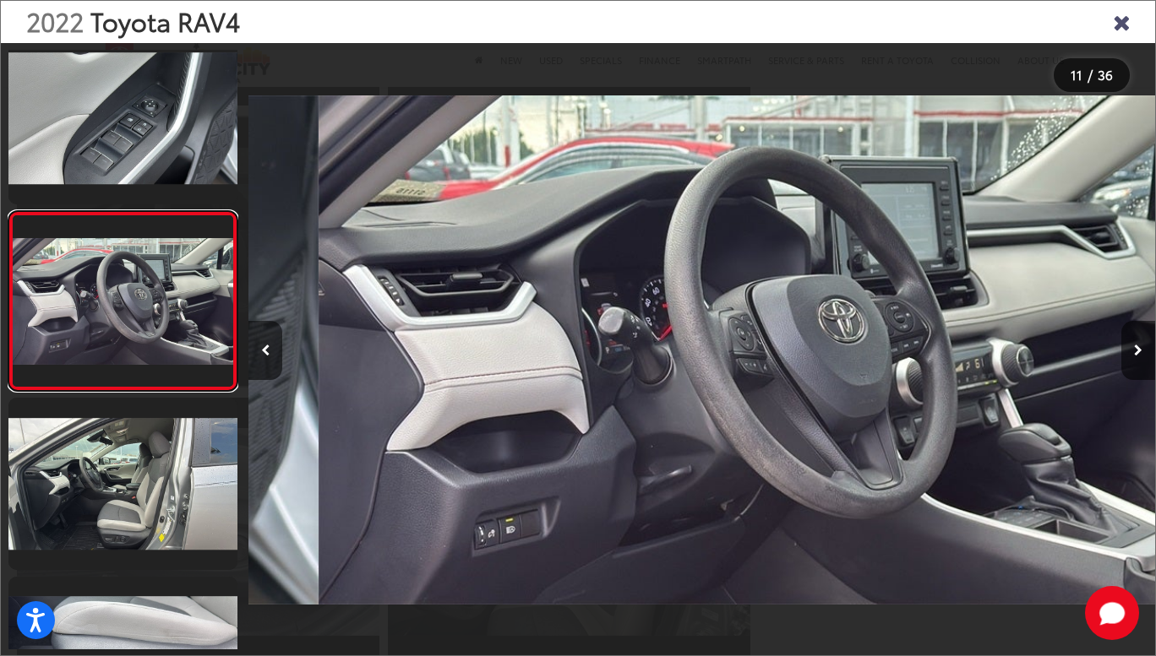
scroll to position [0, 9064]
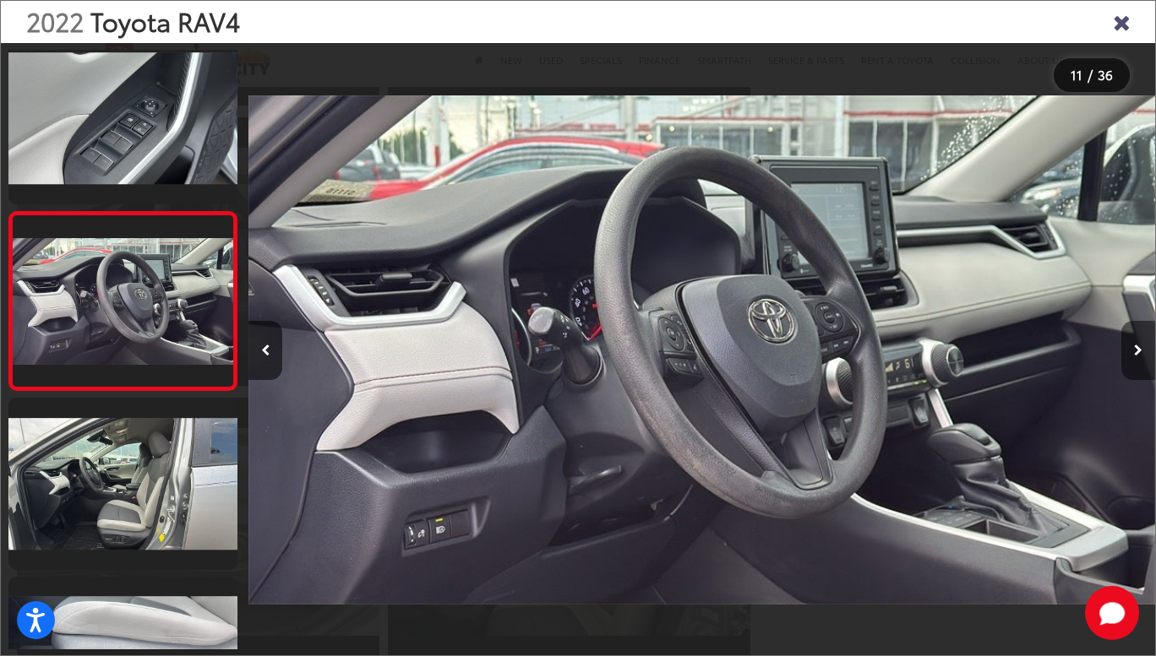
click at [1142, 350] on button "Next image" at bounding box center [1138, 350] width 34 height 59
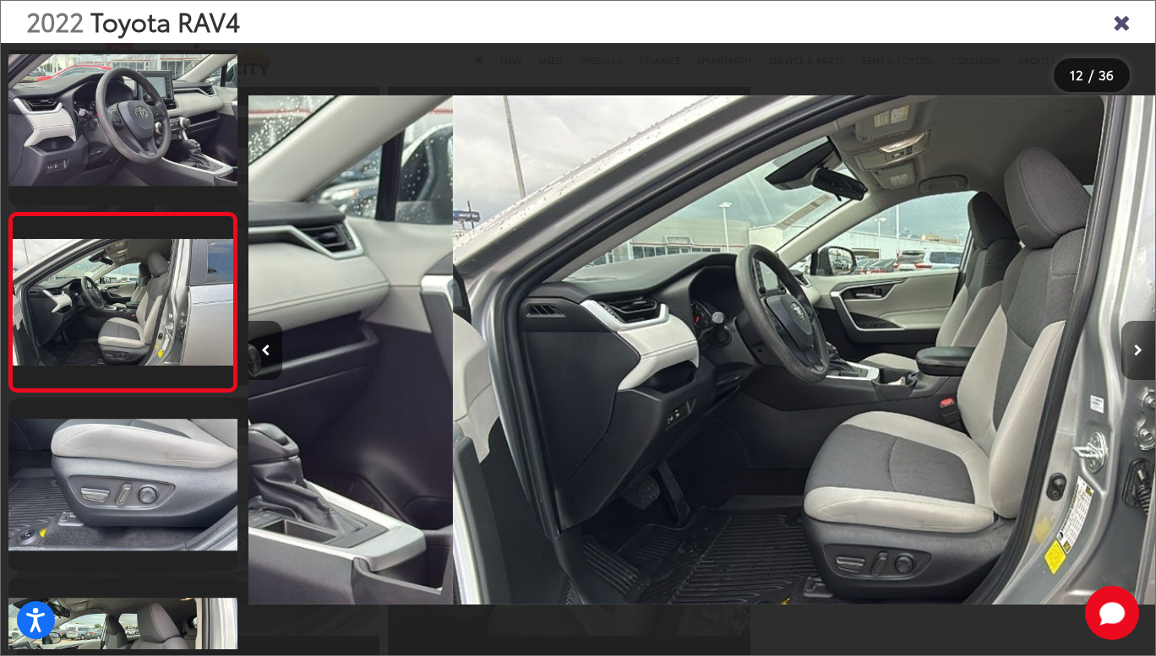
scroll to position [1804, 0]
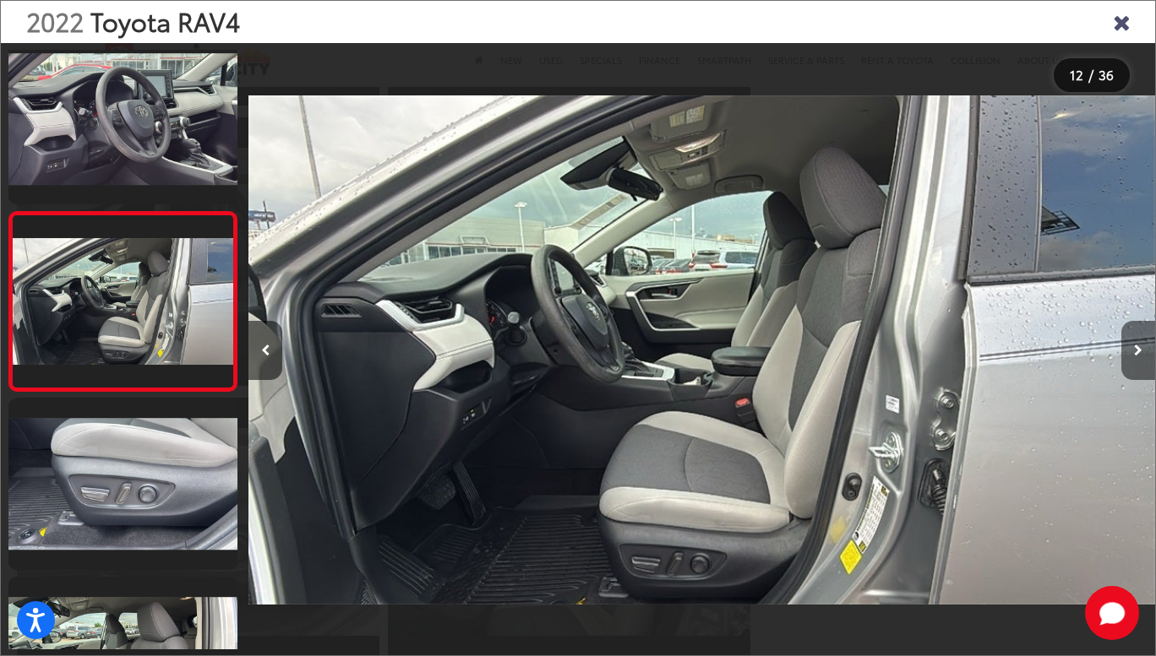
click at [1142, 350] on button "Next image" at bounding box center [1138, 350] width 34 height 59
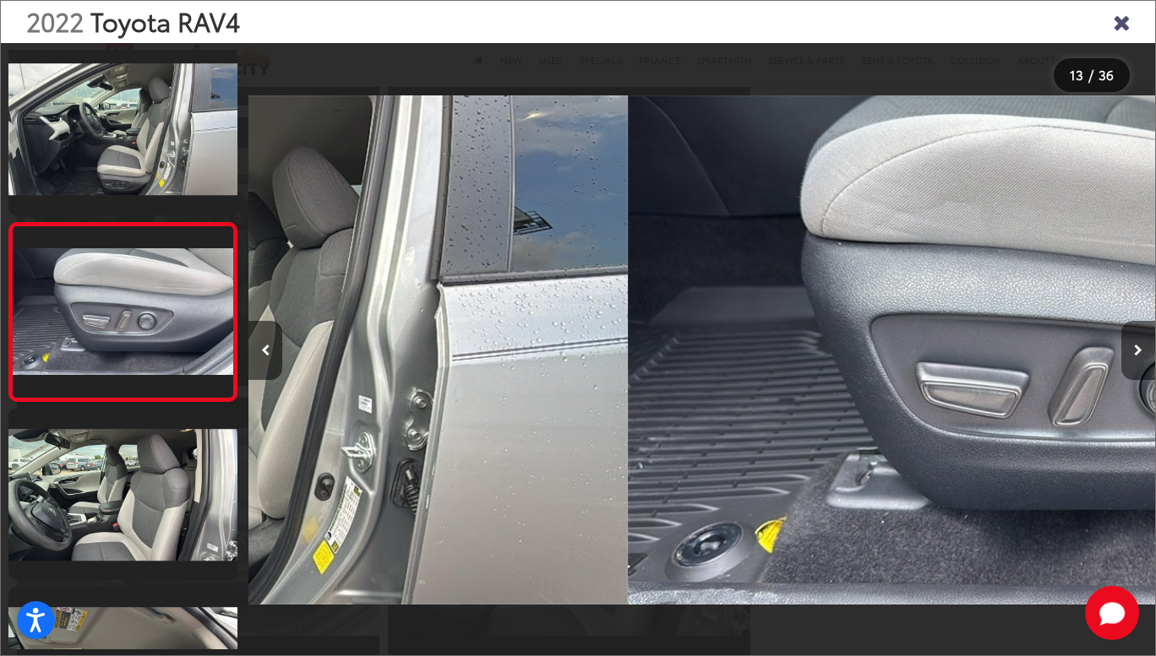
scroll to position [1983, 0]
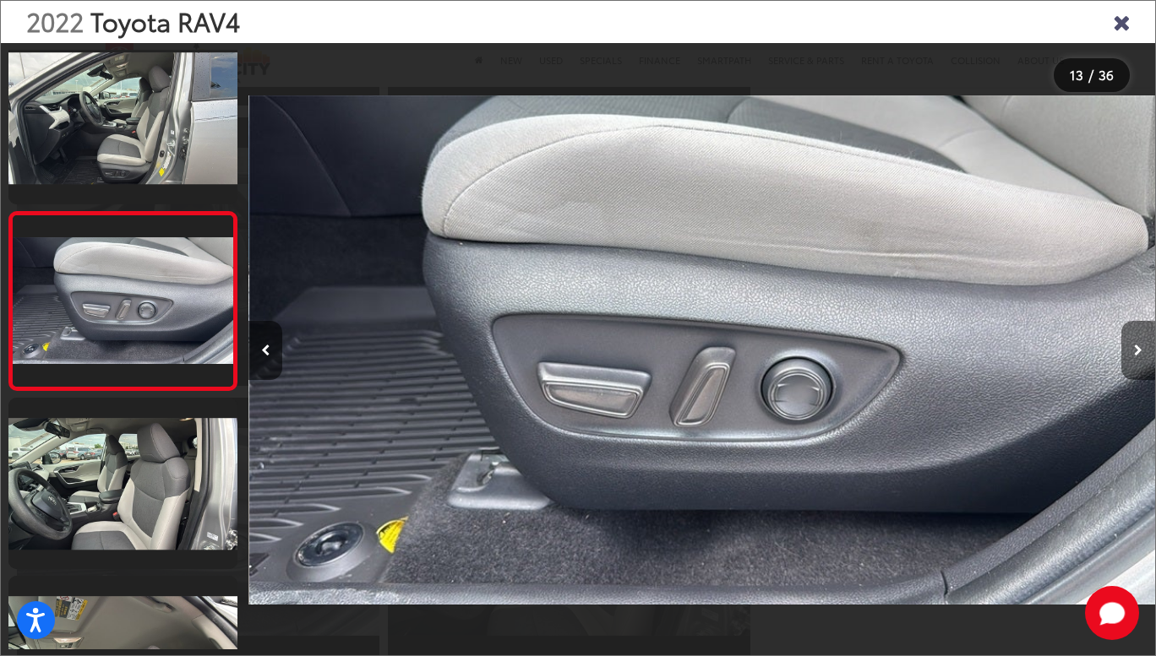
click at [1142, 350] on button "Next image" at bounding box center [1138, 350] width 34 height 59
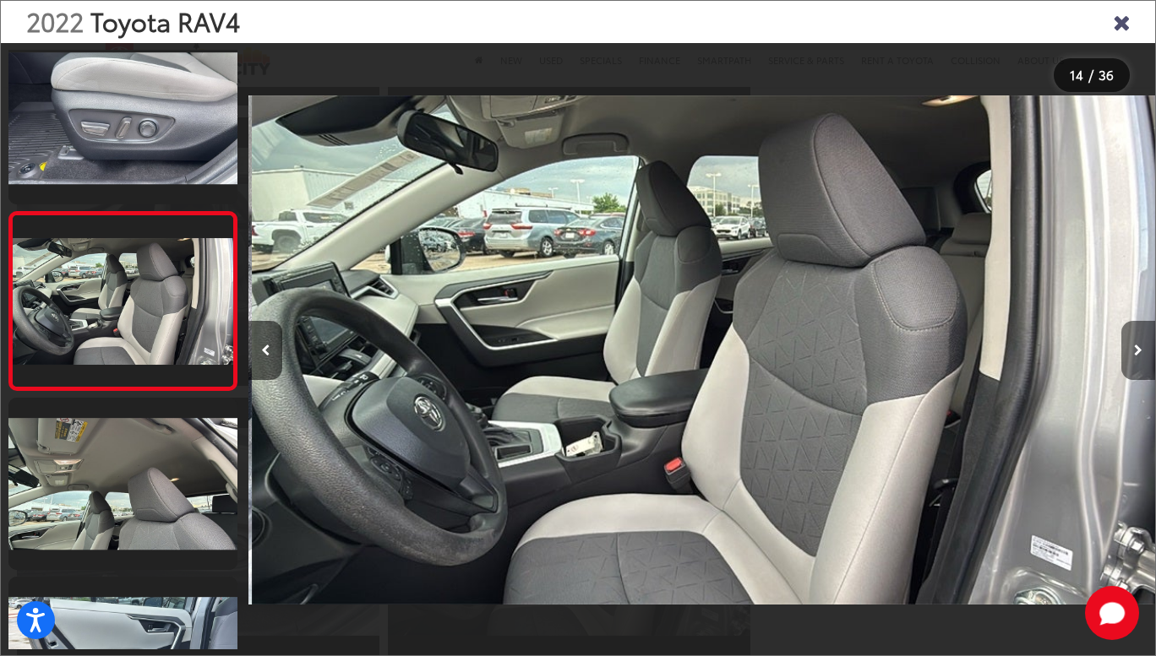
scroll to position [0, 11782]
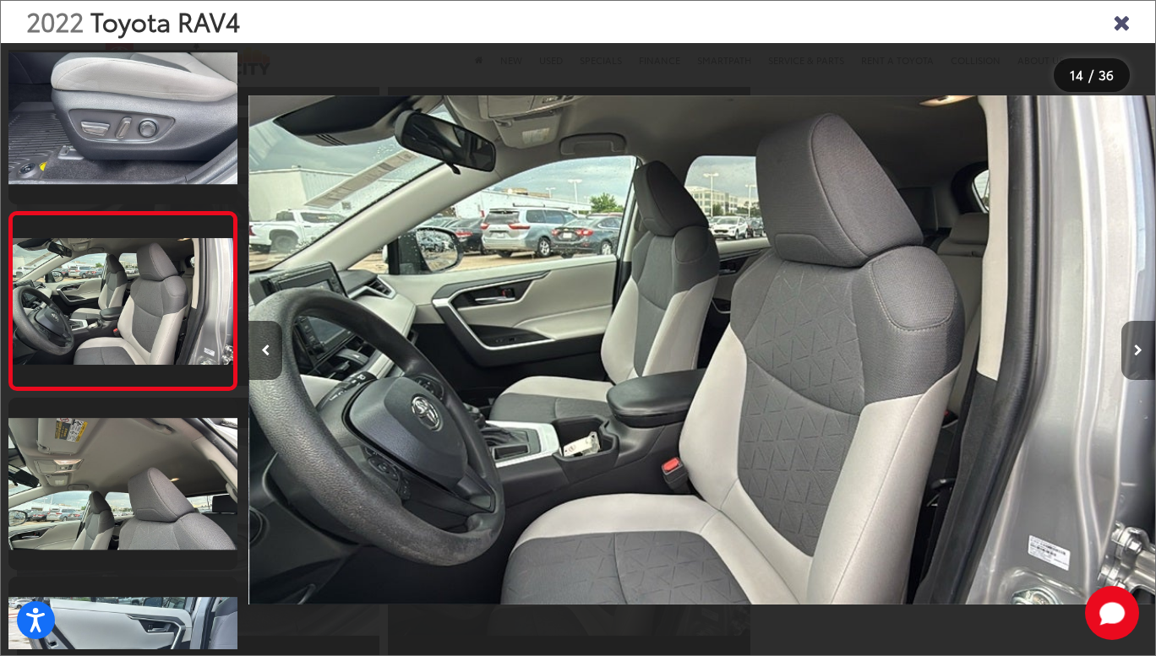
click at [1142, 350] on button "Next image" at bounding box center [1138, 350] width 34 height 59
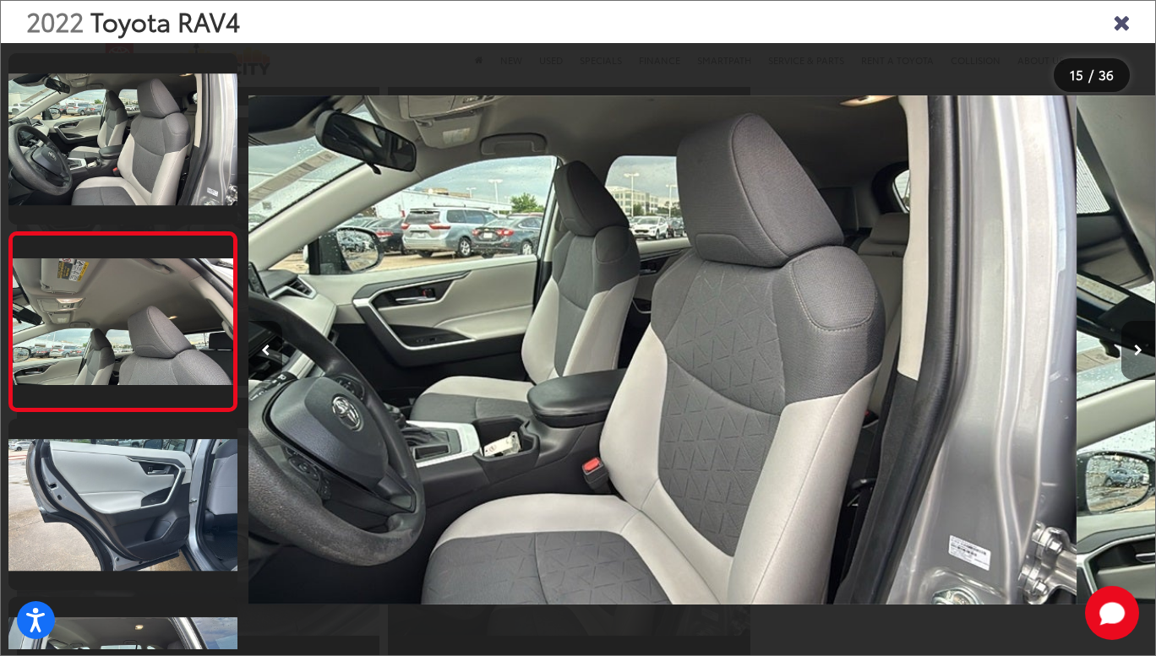
scroll to position [0, 0]
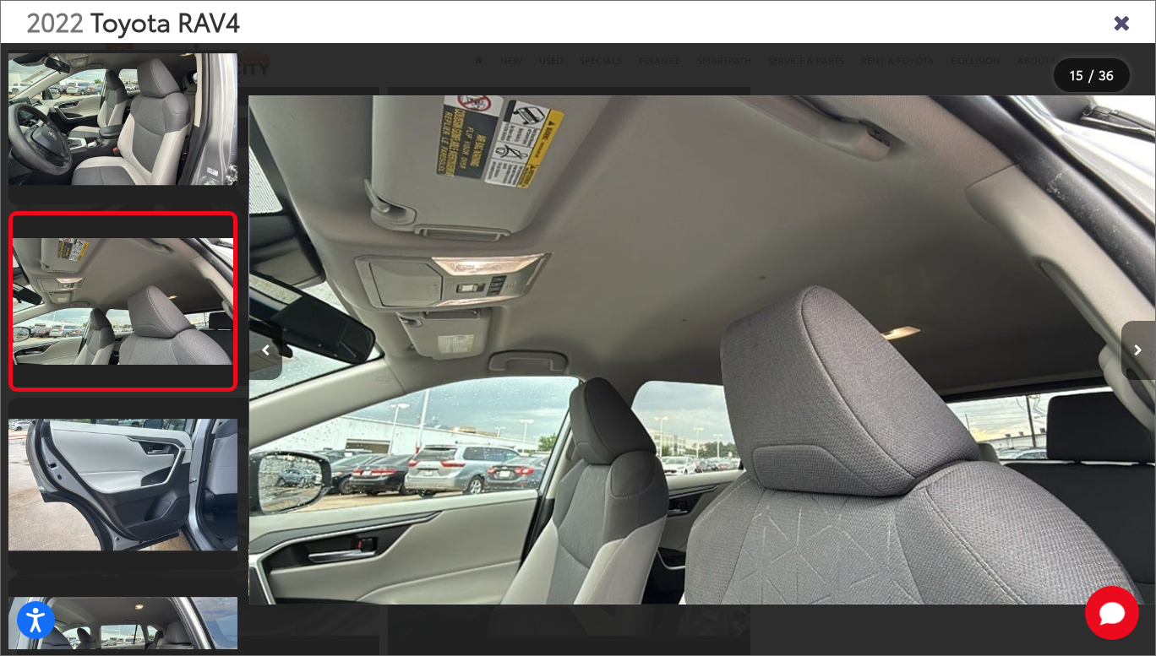
click at [1142, 350] on button "Next image" at bounding box center [1138, 350] width 34 height 59
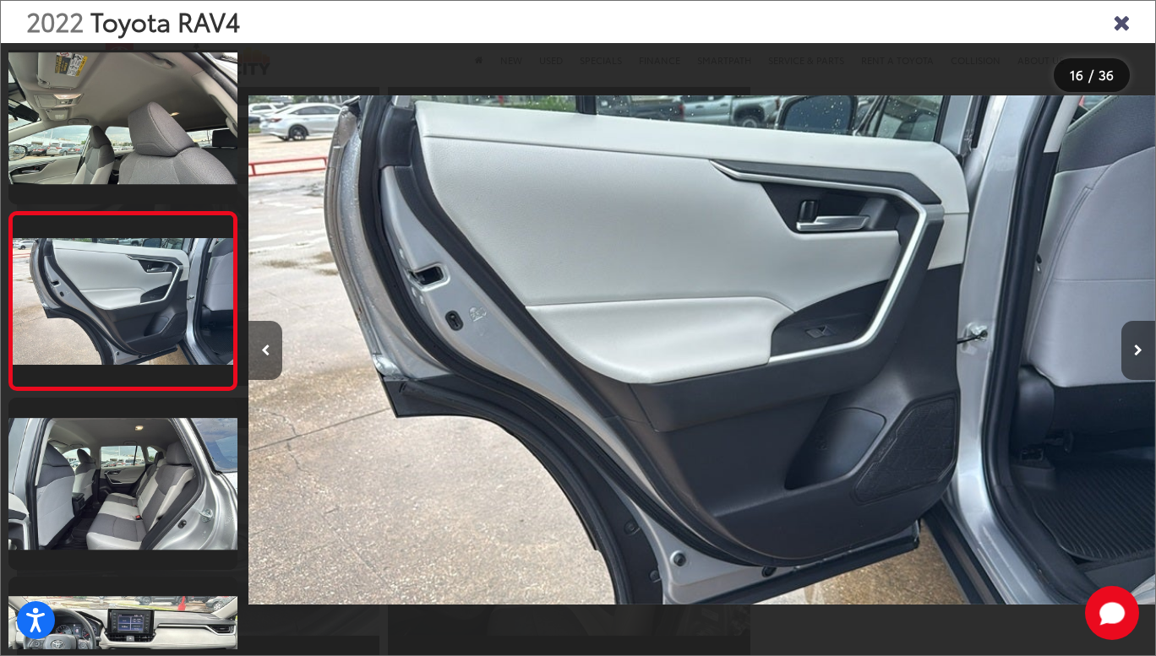
click at [1142, 350] on button "Next image" at bounding box center [1138, 350] width 34 height 59
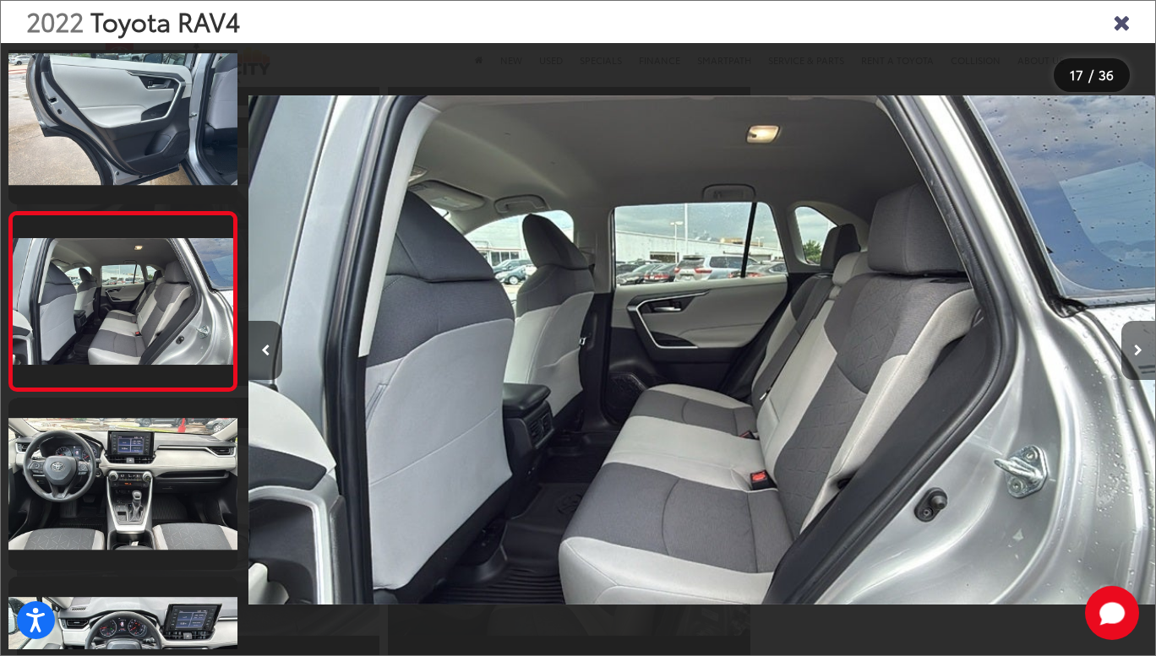
click at [1142, 350] on button "Next image" at bounding box center [1138, 350] width 34 height 59
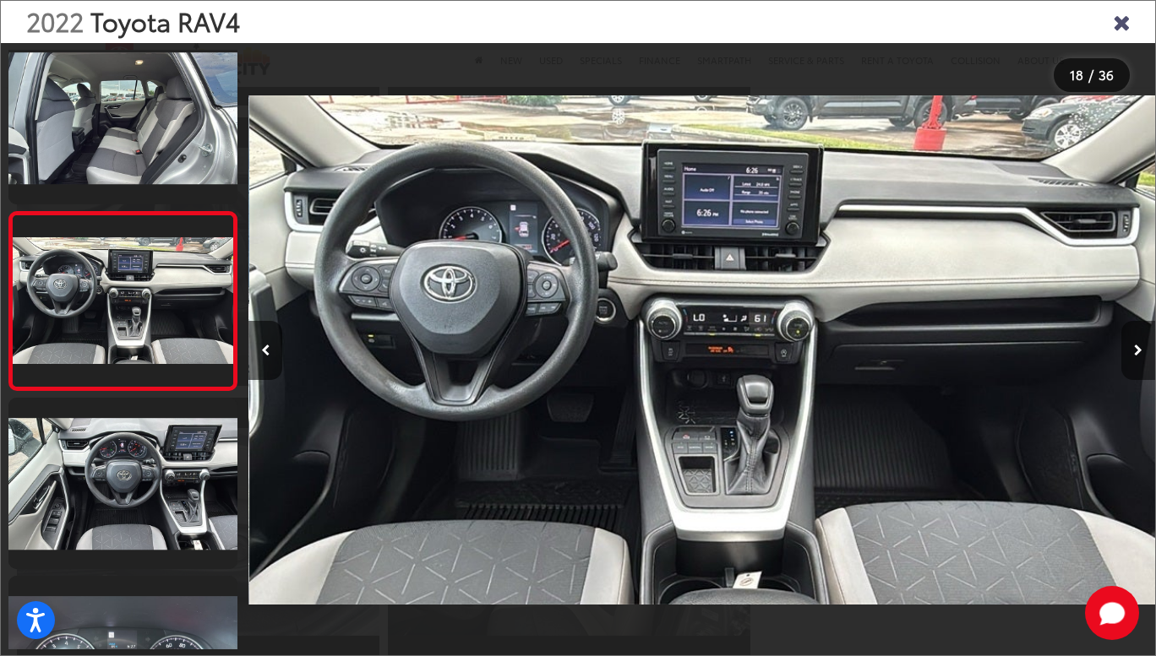
click at [1142, 350] on button "Next image" at bounding box center [1138, 350] width 34 height 59
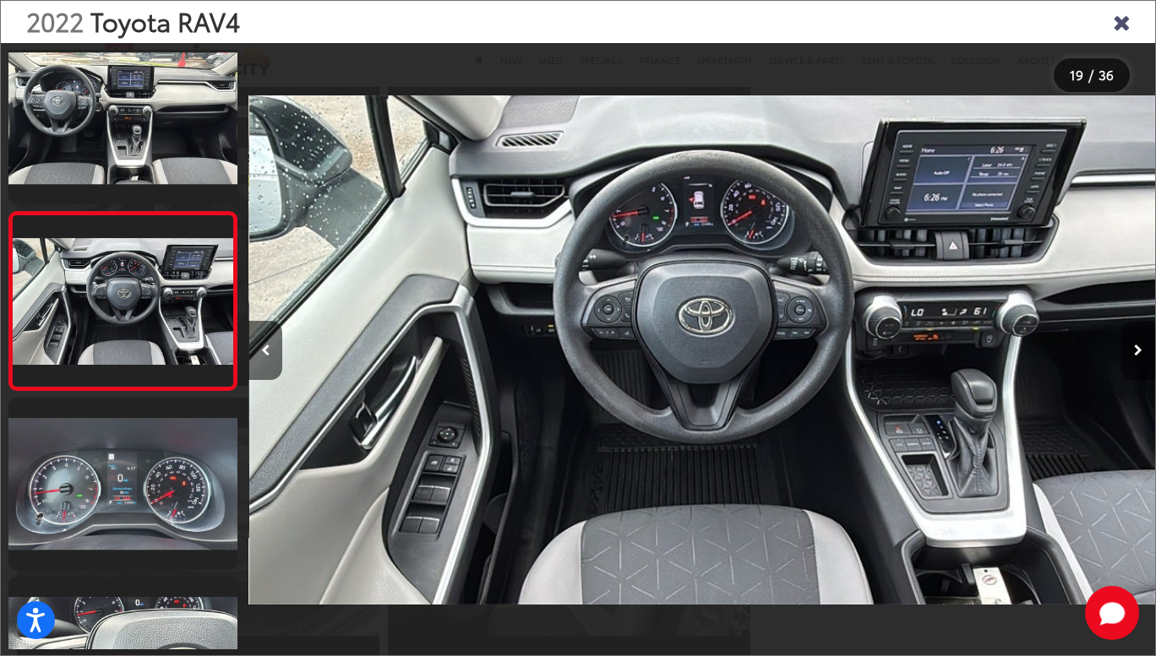
click at [1142, 350] on button "Next image" at bounding box center [1138, 350] width 34 height 59
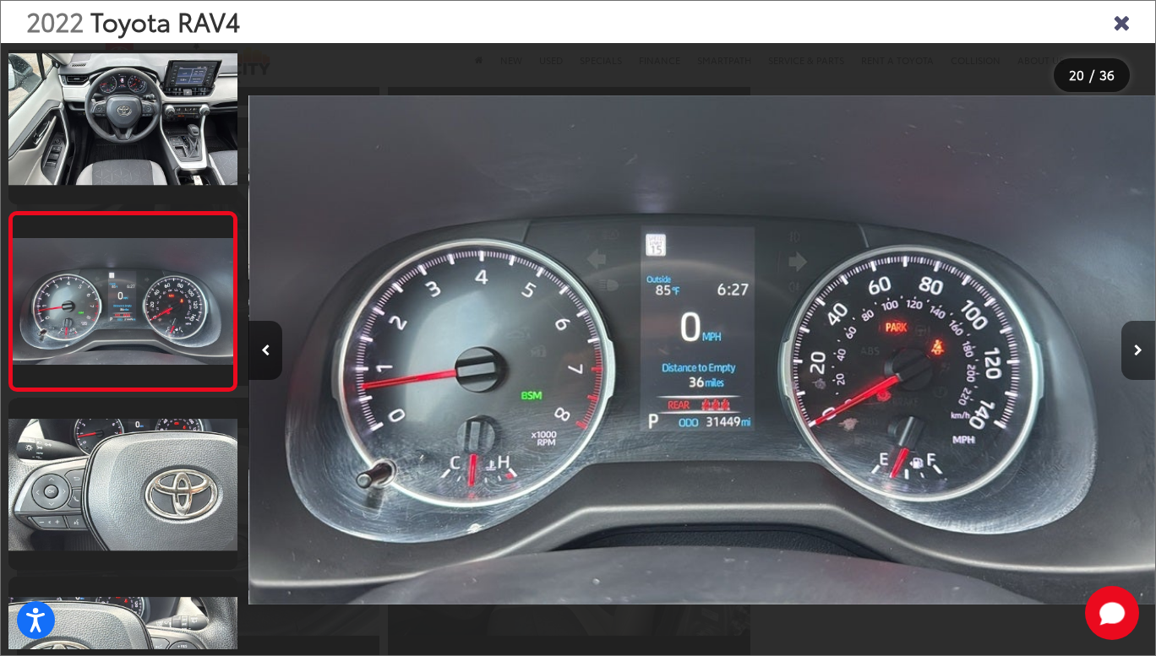
click at [1142, 350] on button "Next image" at bounding box center [1138, 350] width 34 height 59
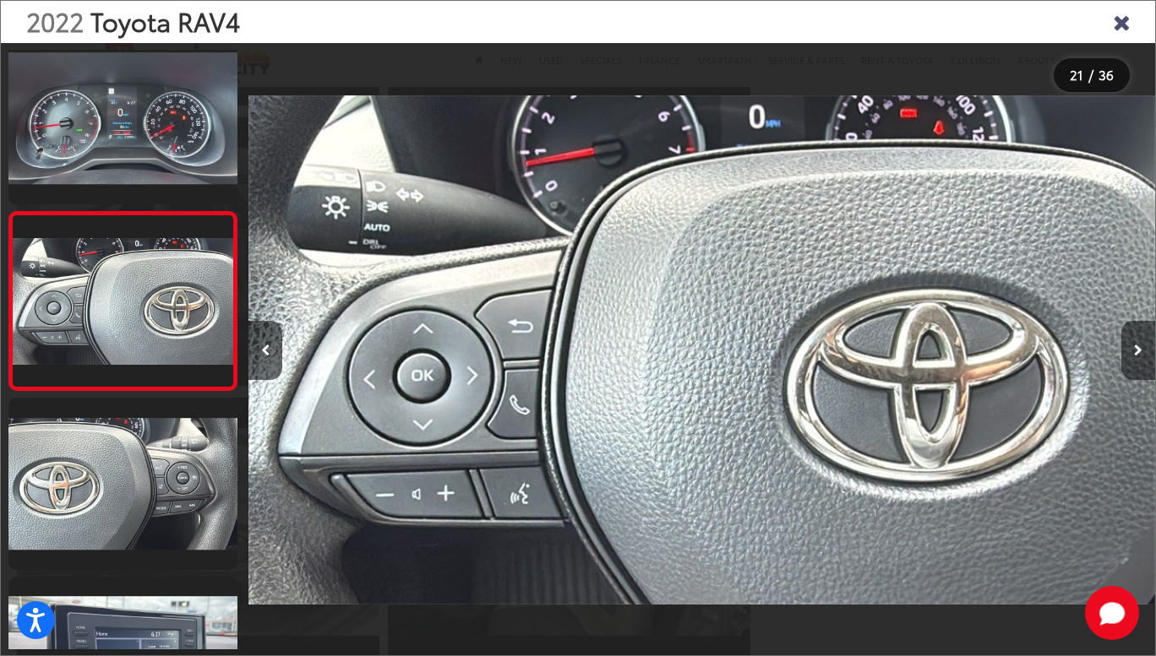
click at [1142, 350] on button "Next image" at bounding box center [1138, 350] width 34 height 59
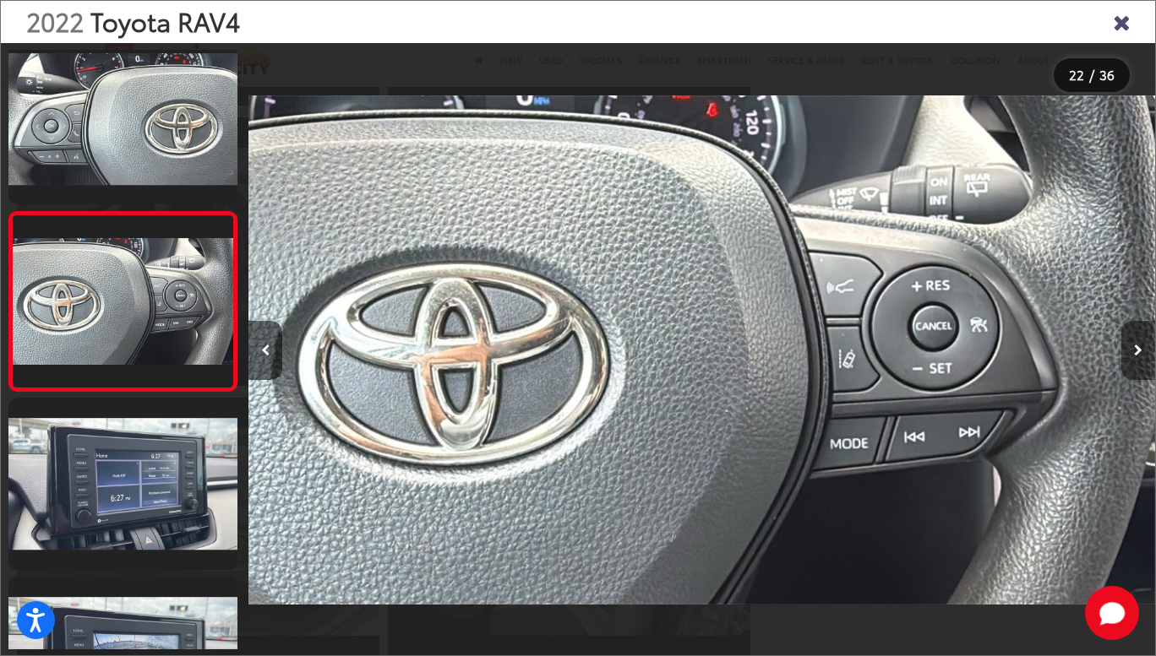
click at [1142, 350] on button "Next image" at bounding box center [1138, 350] width 34 height 59
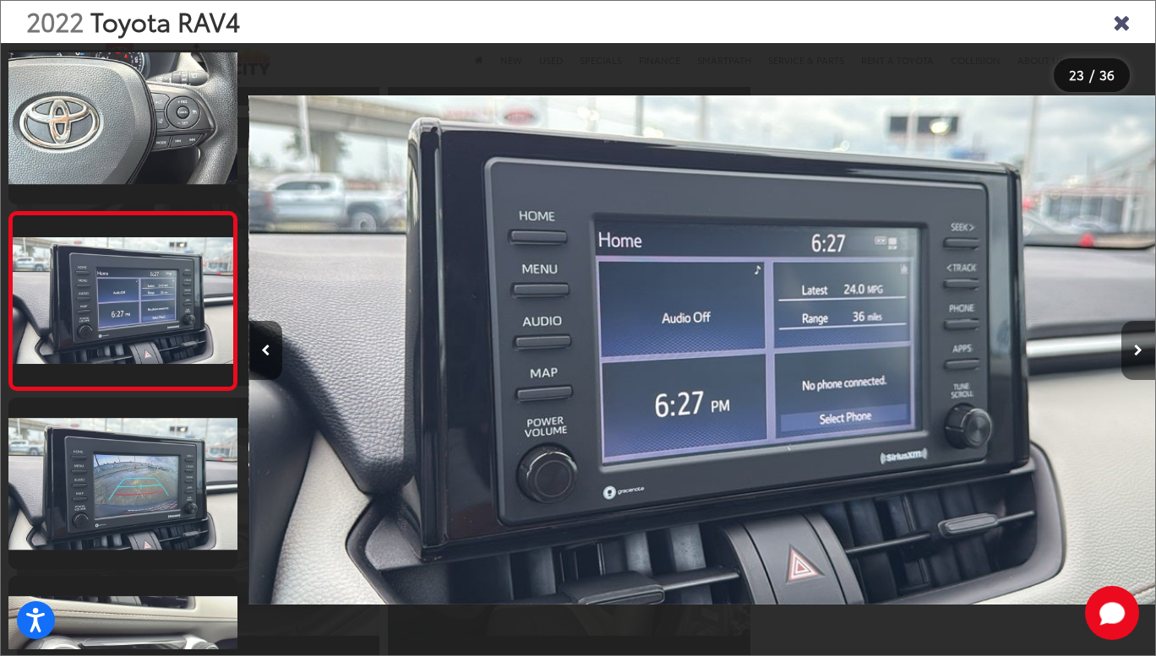
click at [1142, 350] on button "Next image" at bounding box center [1138, 350] width 34 height 59
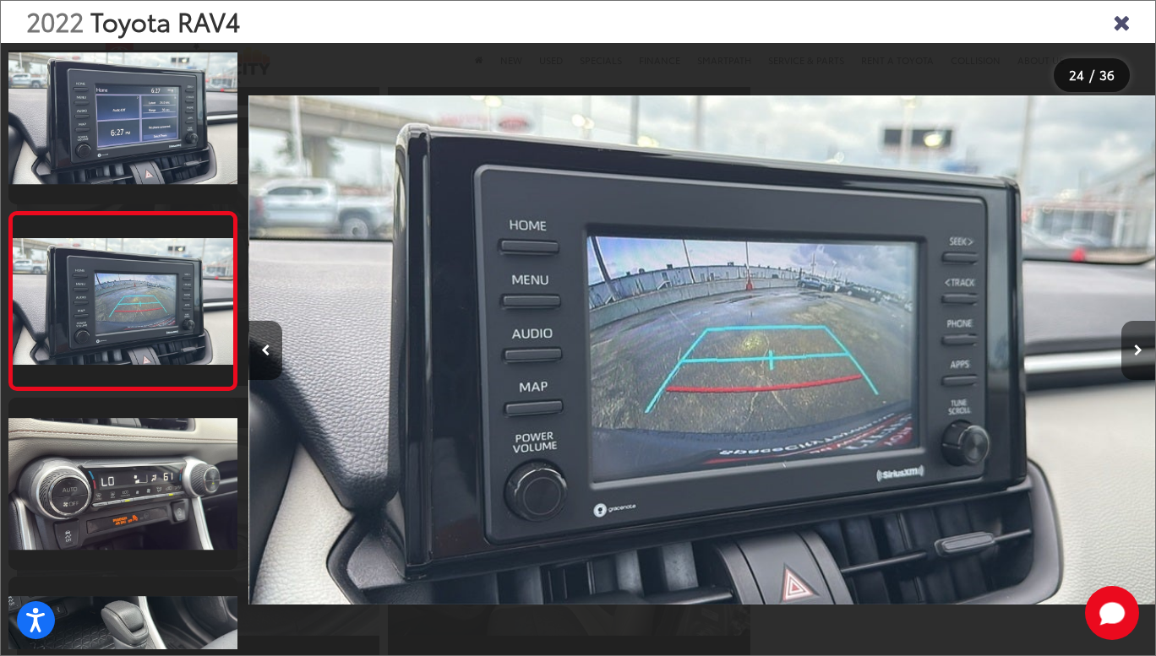
click at [1142, 350] on button "Next image" at bounding box center [1138, 350] width 34 height 59
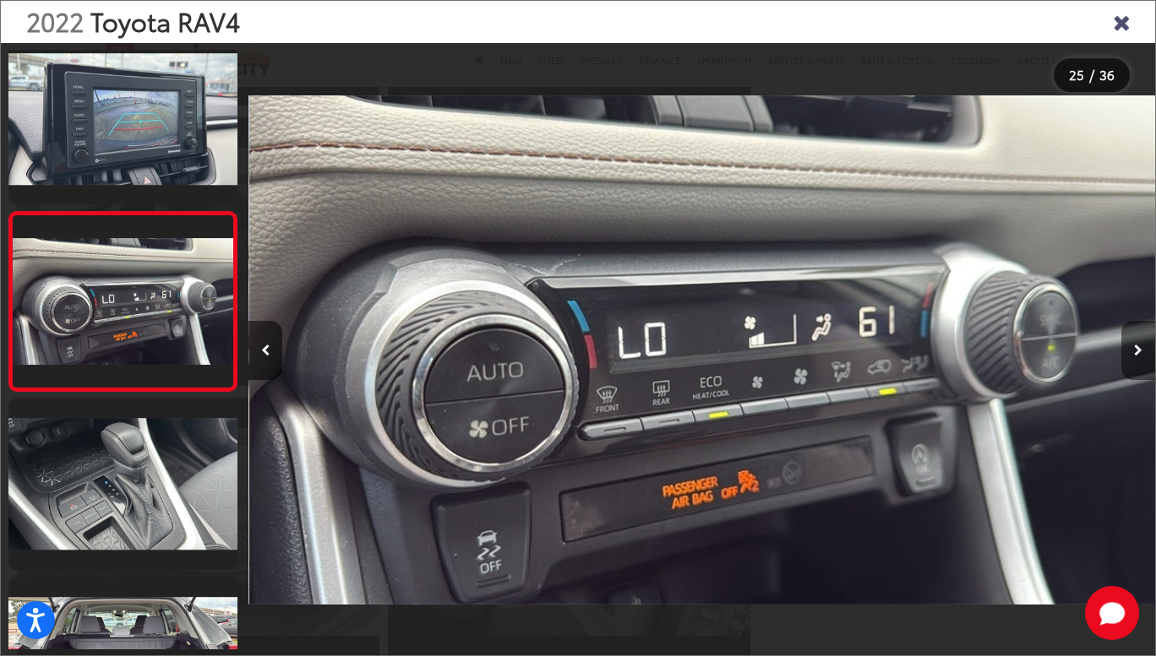
click at [1142, 350] on button "Next image" at bounding box center [1138, 350] width 34 height 59
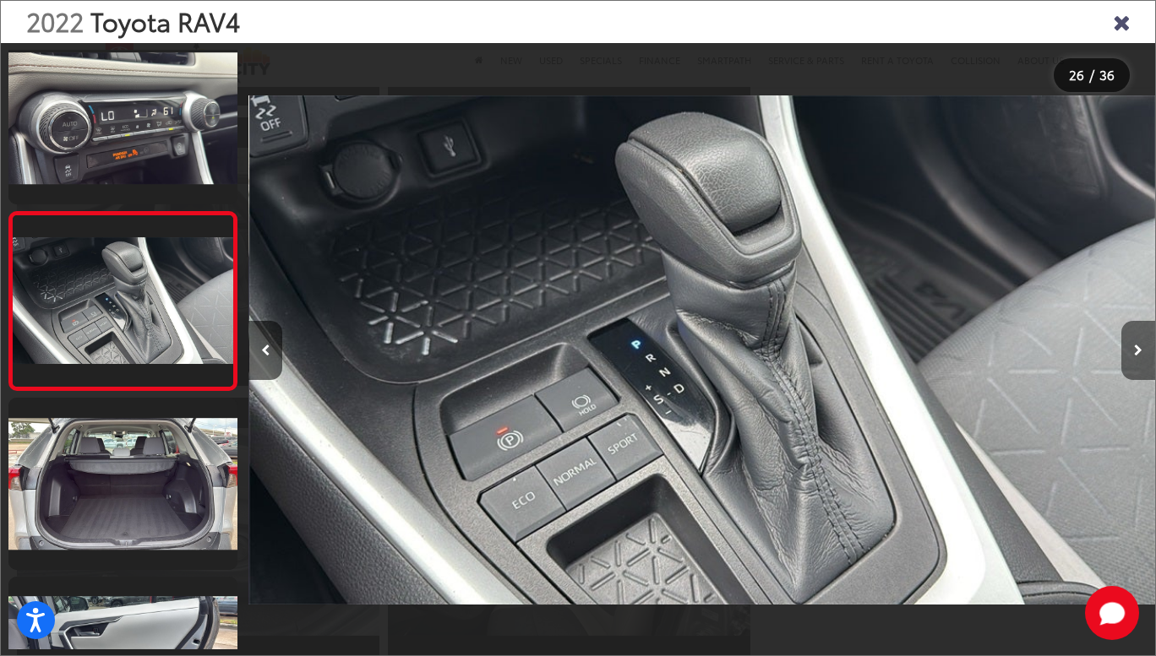
click at [1142, 350] on button "Next image" at bounding box center [1138, 350] width 34 height 59
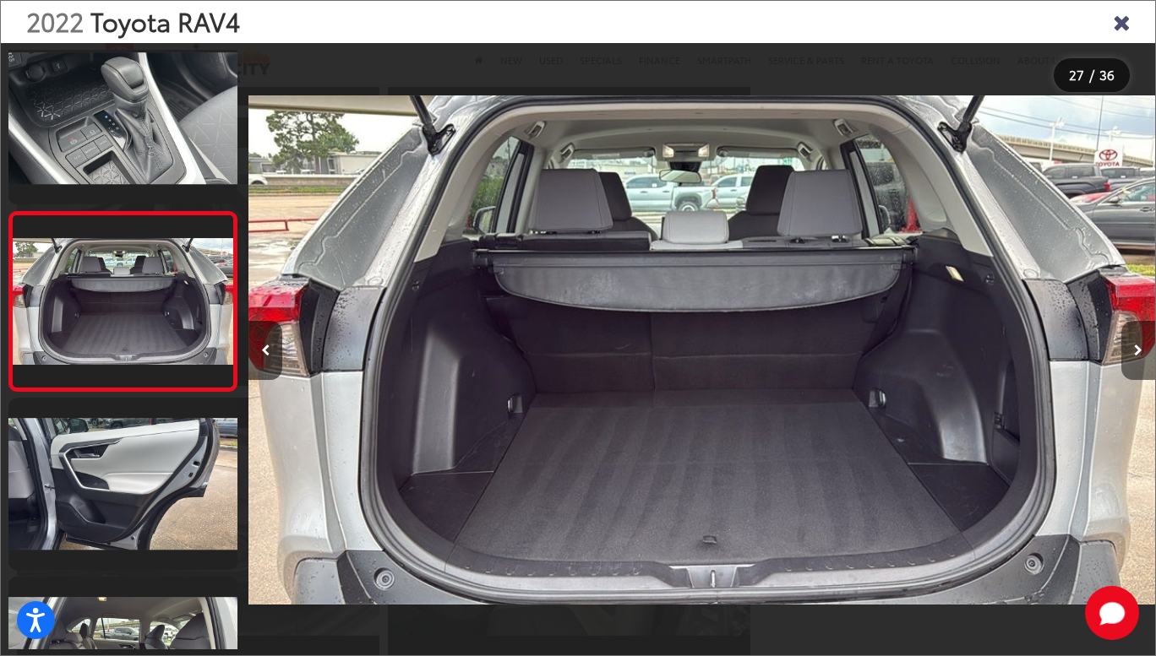
click at [1142, 350] on button "Next image" at bounding box center [1138, 350] width 34 height 59
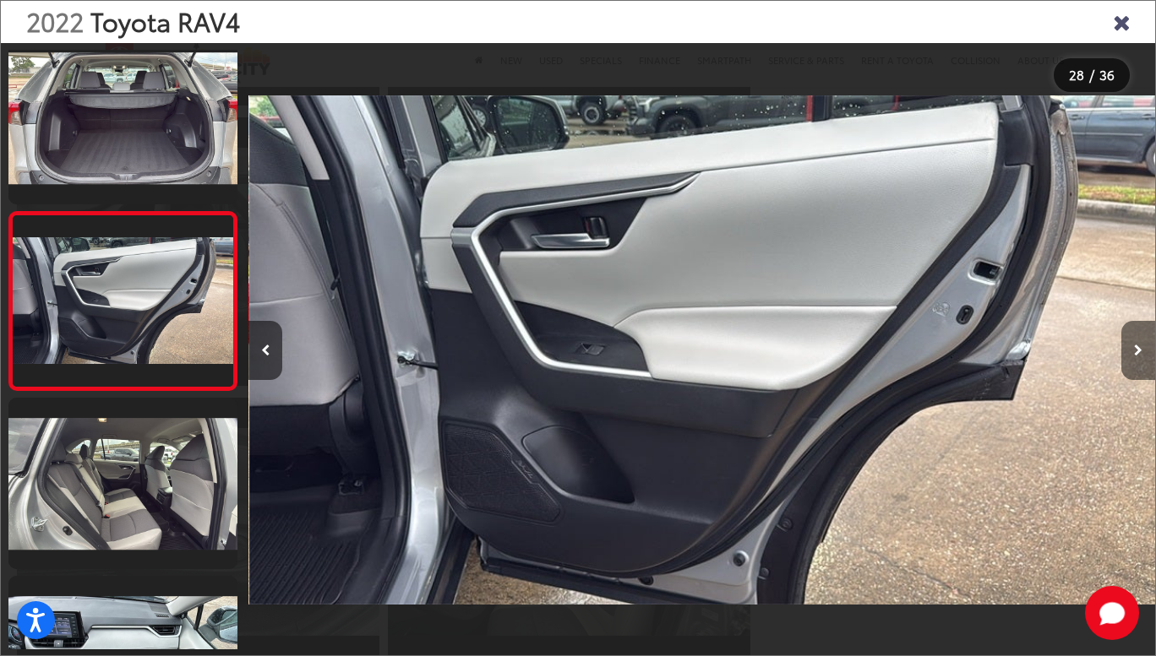
click at [1142, 350] on button "Next image" at bounding box center [1138, 350] width 34 height 59
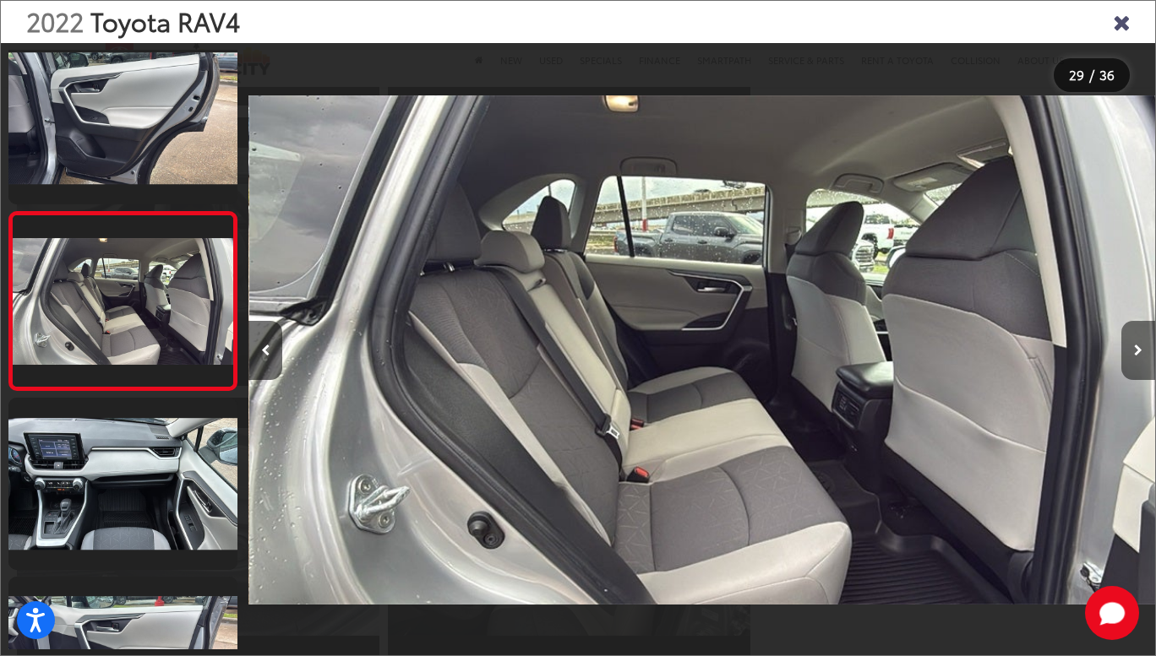
click at [1142, 350] on button "Next image" at bounding box center [1138, 350] width 34 height 59
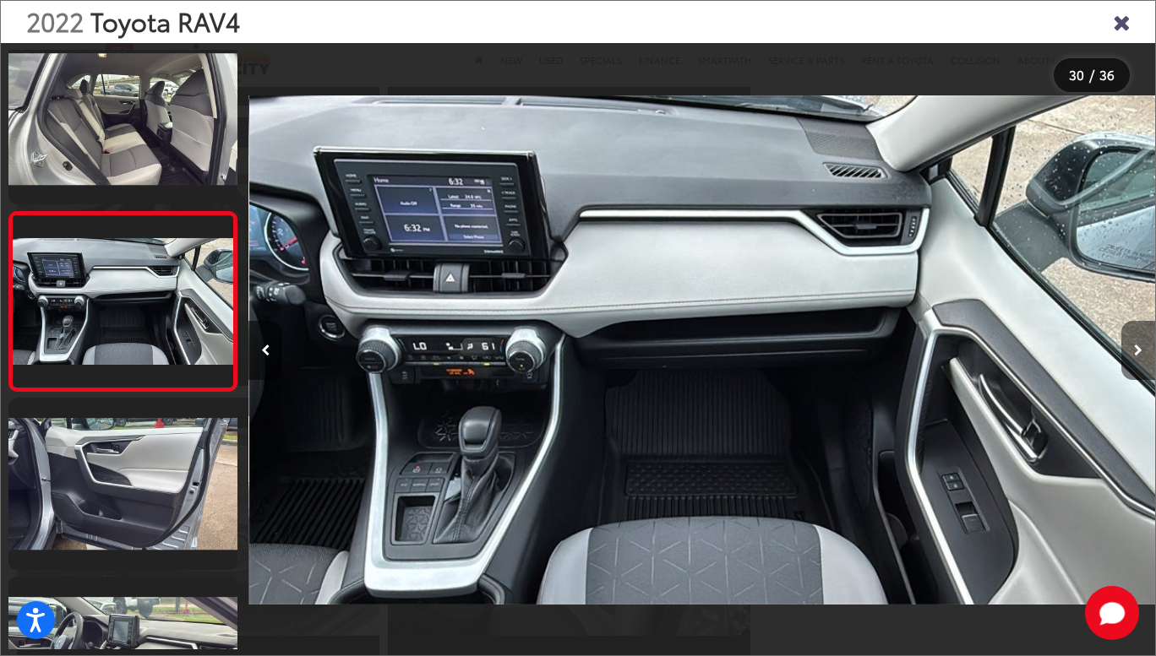
click at [1142, 350] on button "Next image" at bounding box center [1138, 350] width 34 height 59
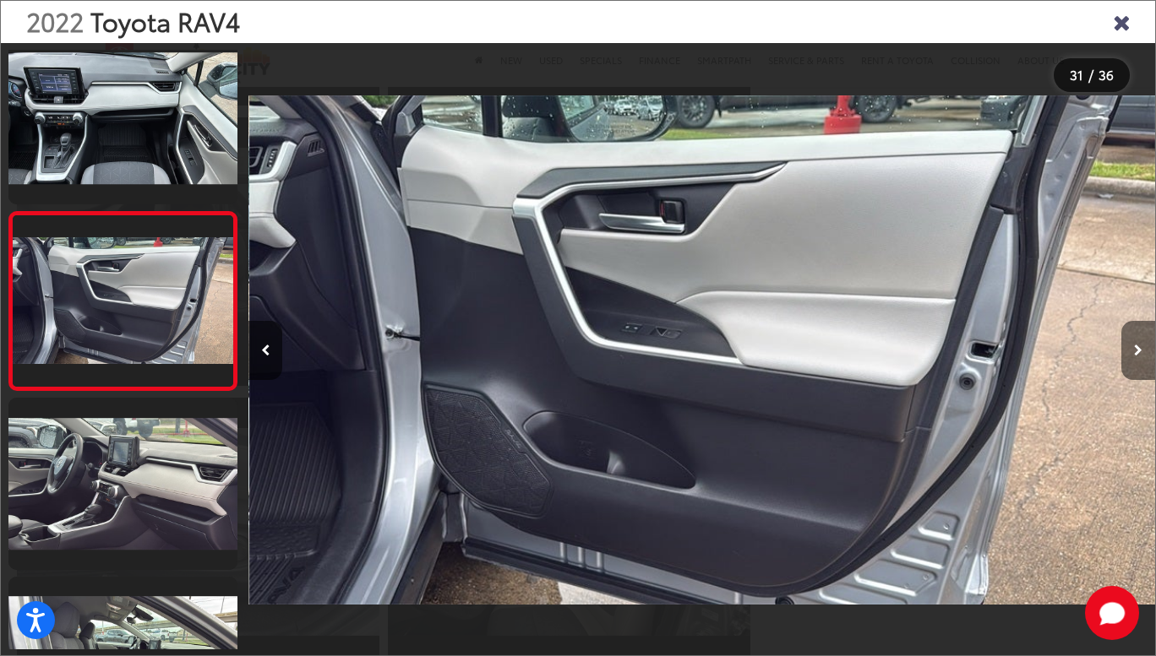
click at [1142, 350] on button "Next image" at bounding box center [1138, 350] width 34 height 59
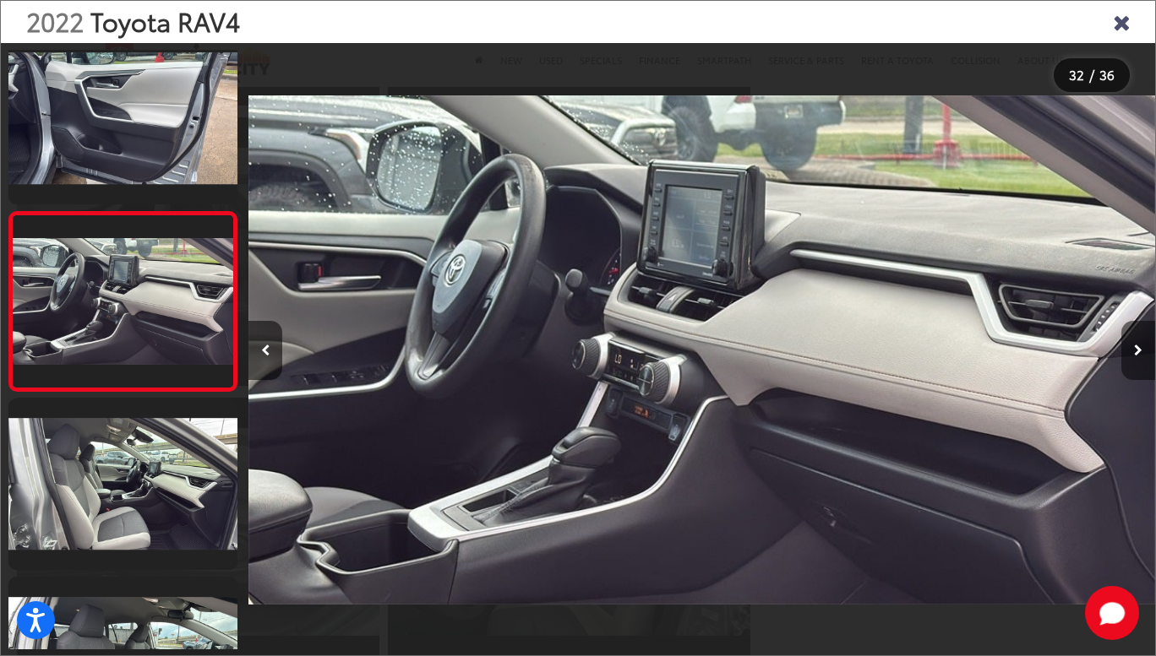
click at [1142, 350] on button "Next image" at bounding box center [1138, 350] width 34 height 59
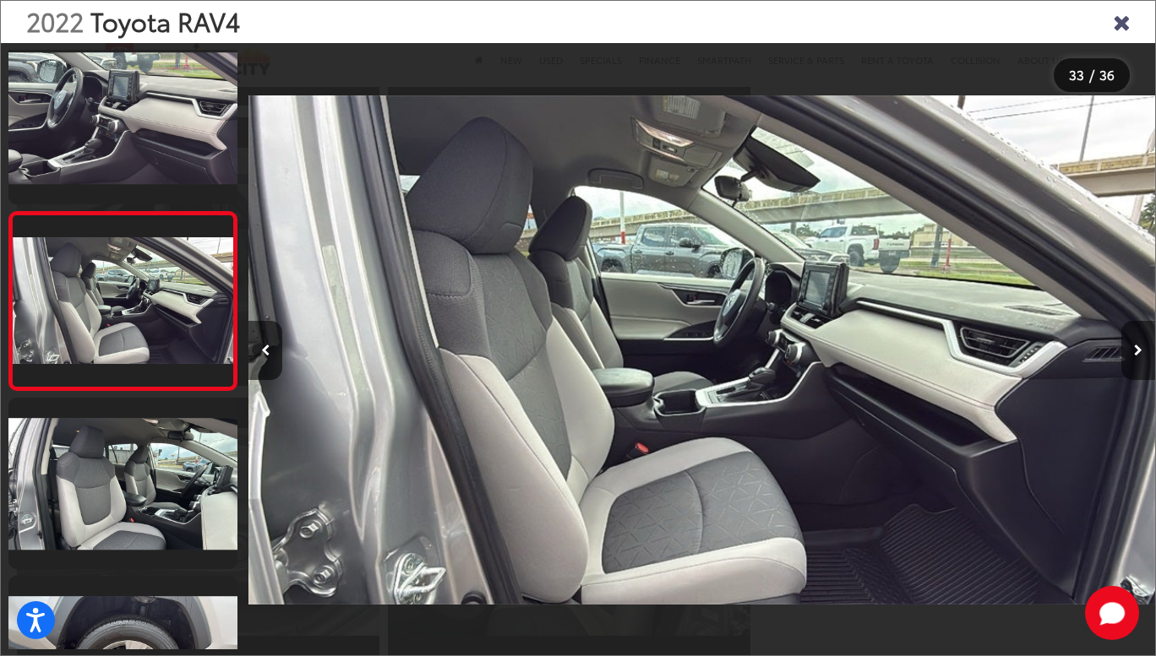
click at [1142, 350] on button "Next image" at bounding box center [1138, 350] width 34 height 59
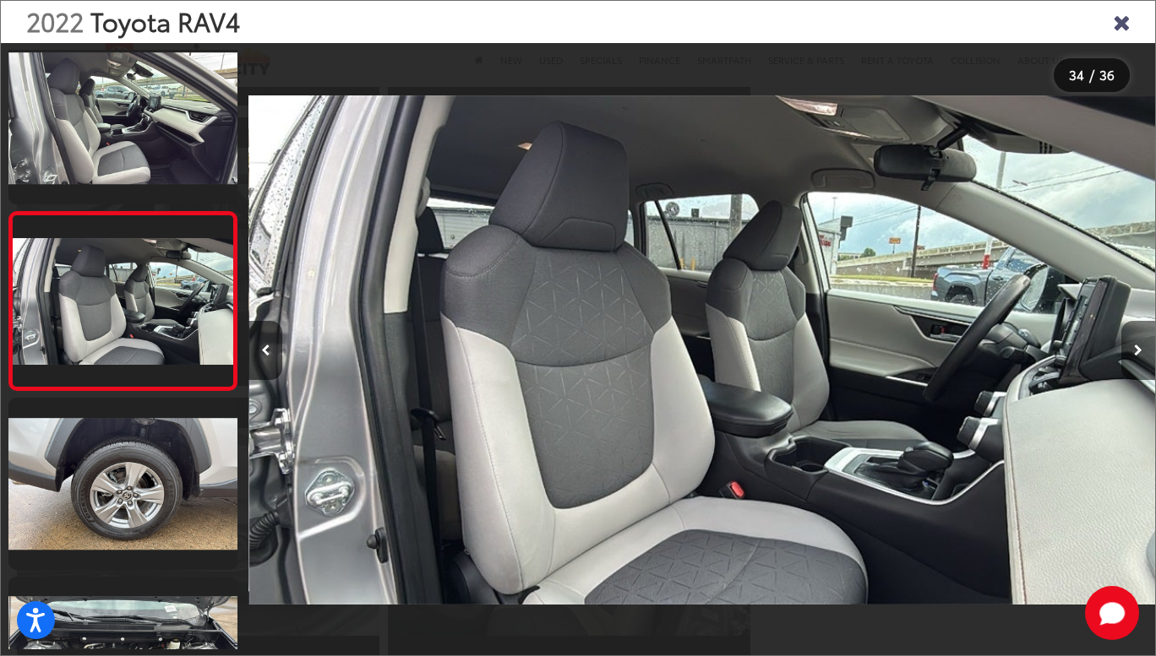
click at [1142, 350] on button "Next image" at bounding box center [1138, 350] width 34 height 59
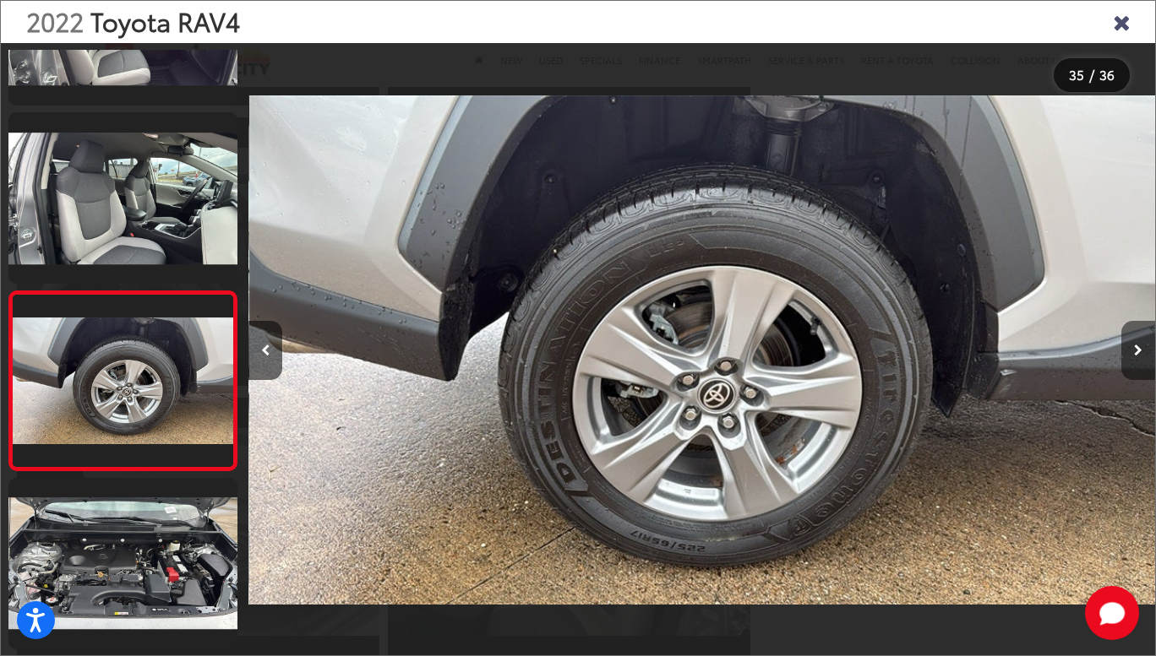
click at [1142, 350] on button "Next image" at bounding box center [1138, 350] width 34 height 59
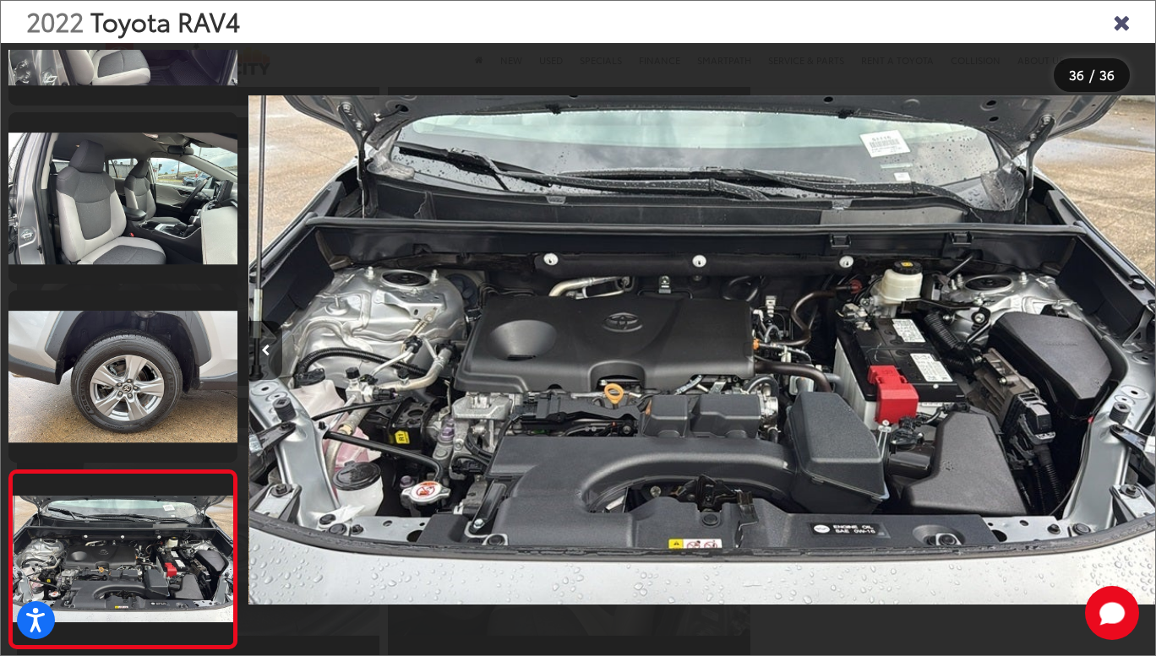
click at [1120, 23] on icon "Close gallery" at bounding box center [1121, 21] width 17 height 22
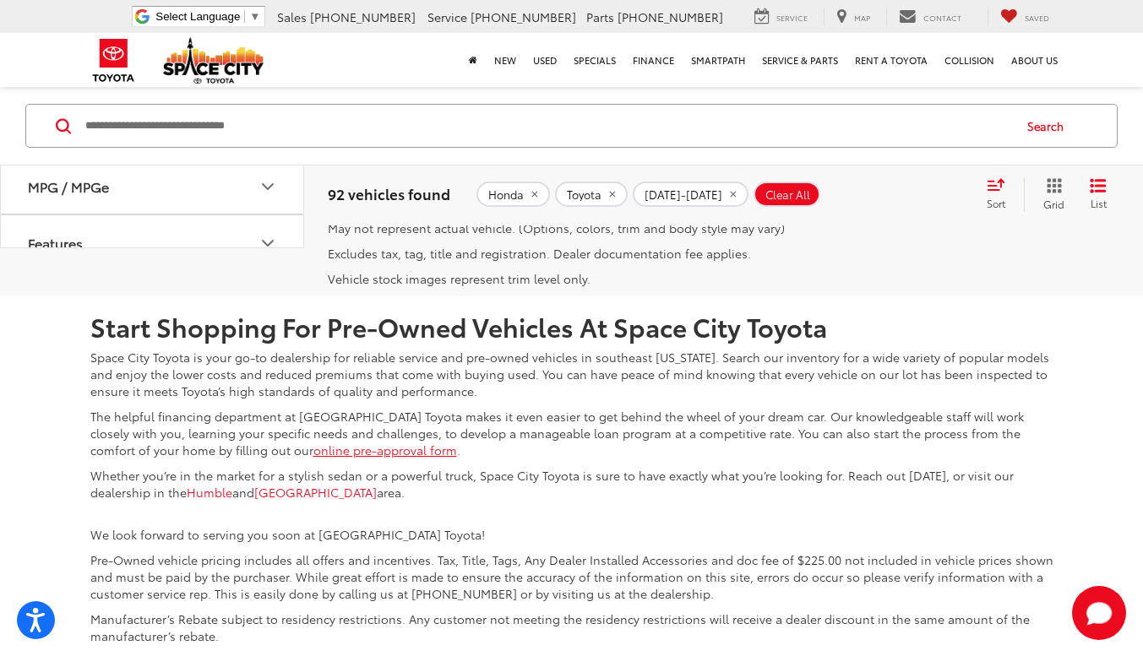
scroll to position [3755, 0]
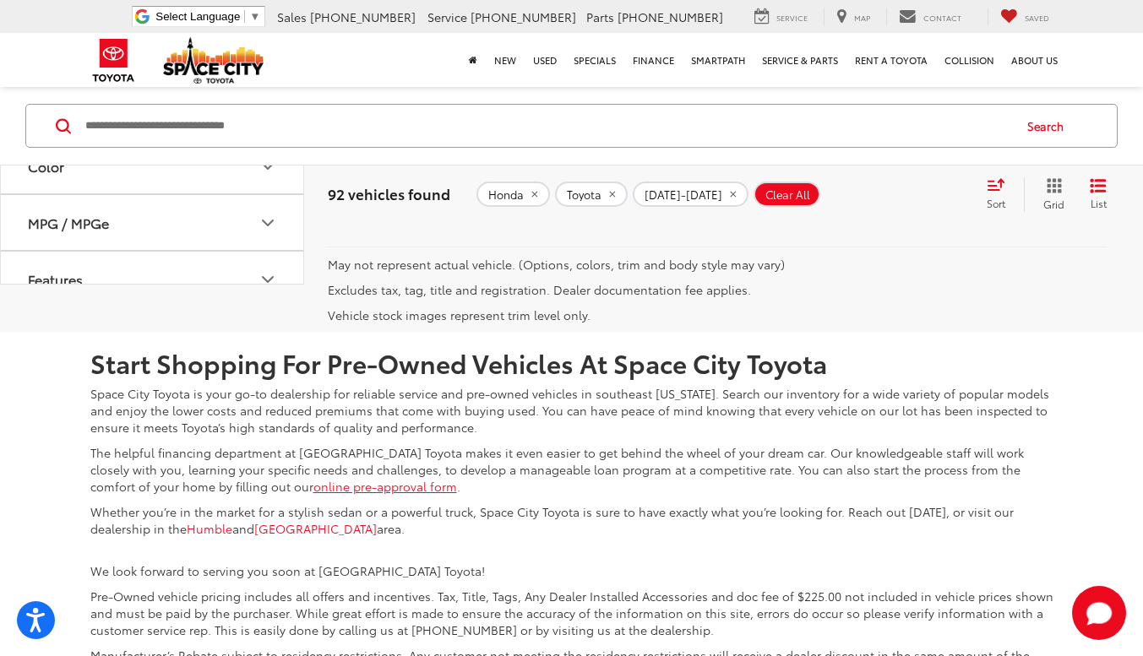
click at [865, 221] on link "4" at bounding box center [878, 206] width 26 height 30
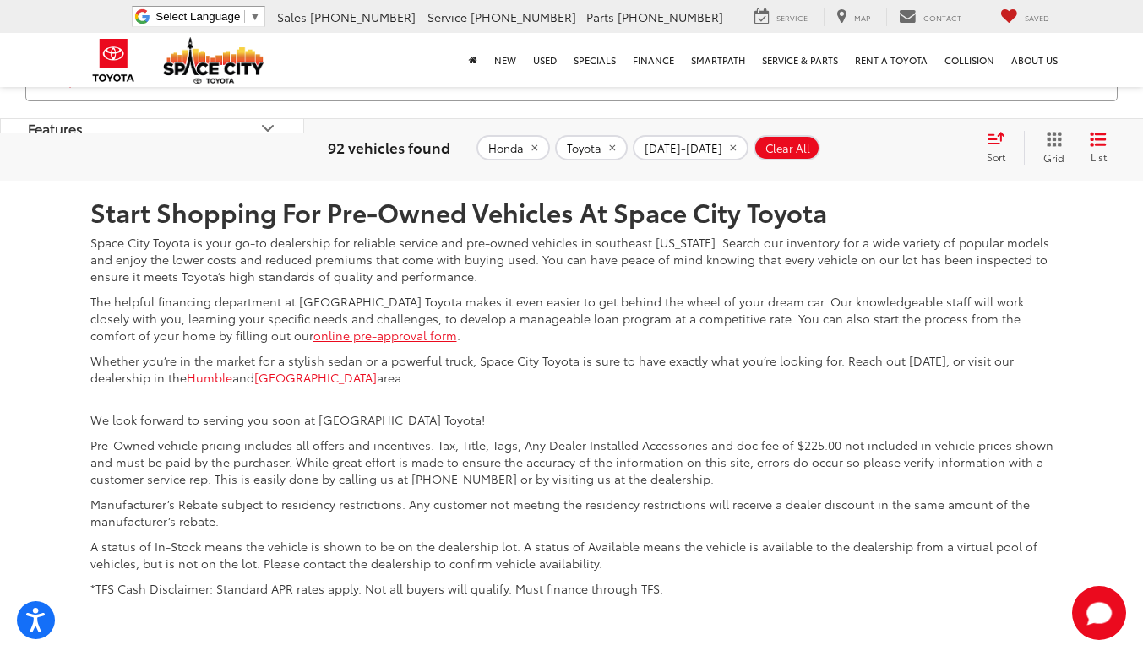
scroll to position [3912, 0]
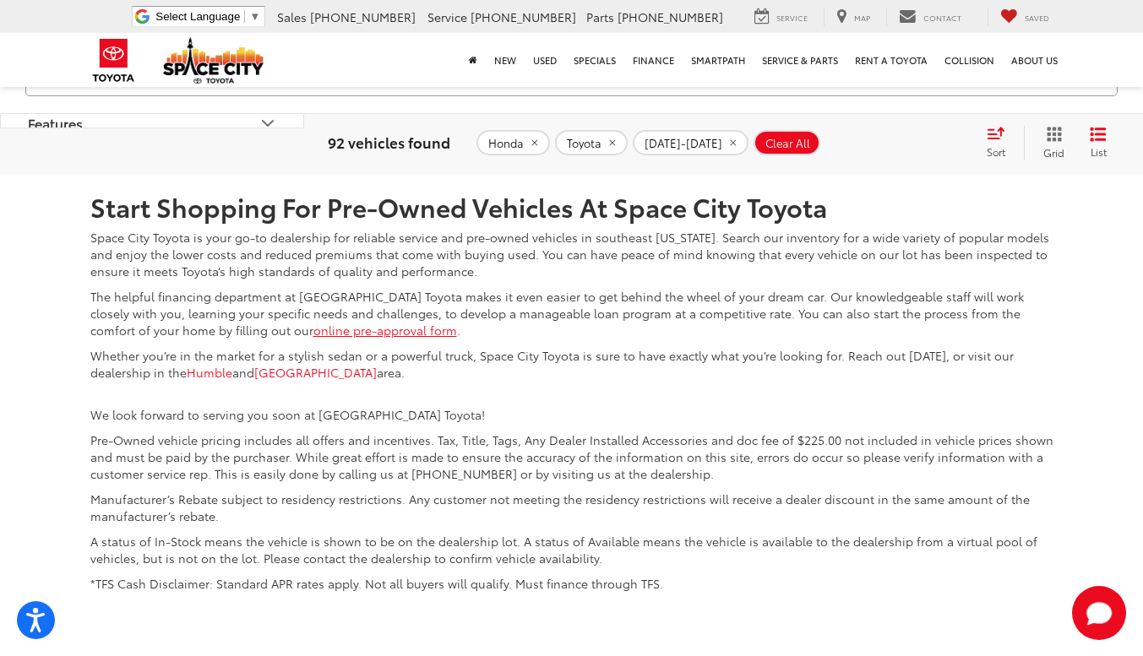
click at [865, 65] on link "5" at bounding box center [878, 50] width 26 height 30
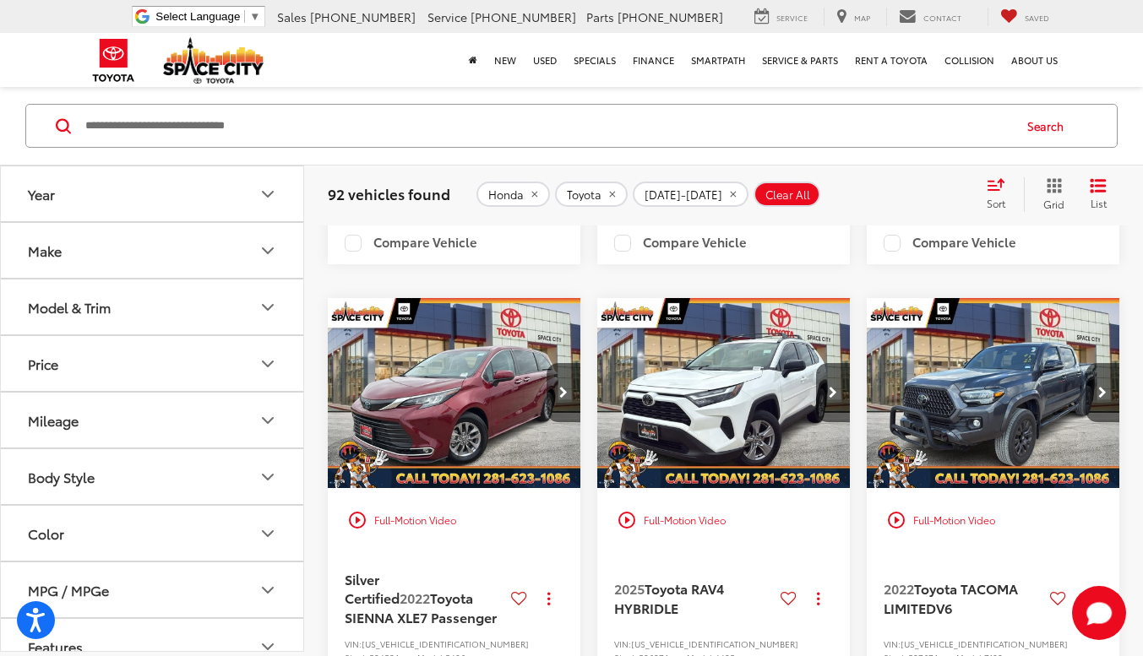
scroll to position [1841, 0]
